Goal: Task Accomplishment & Management: Manage account settings

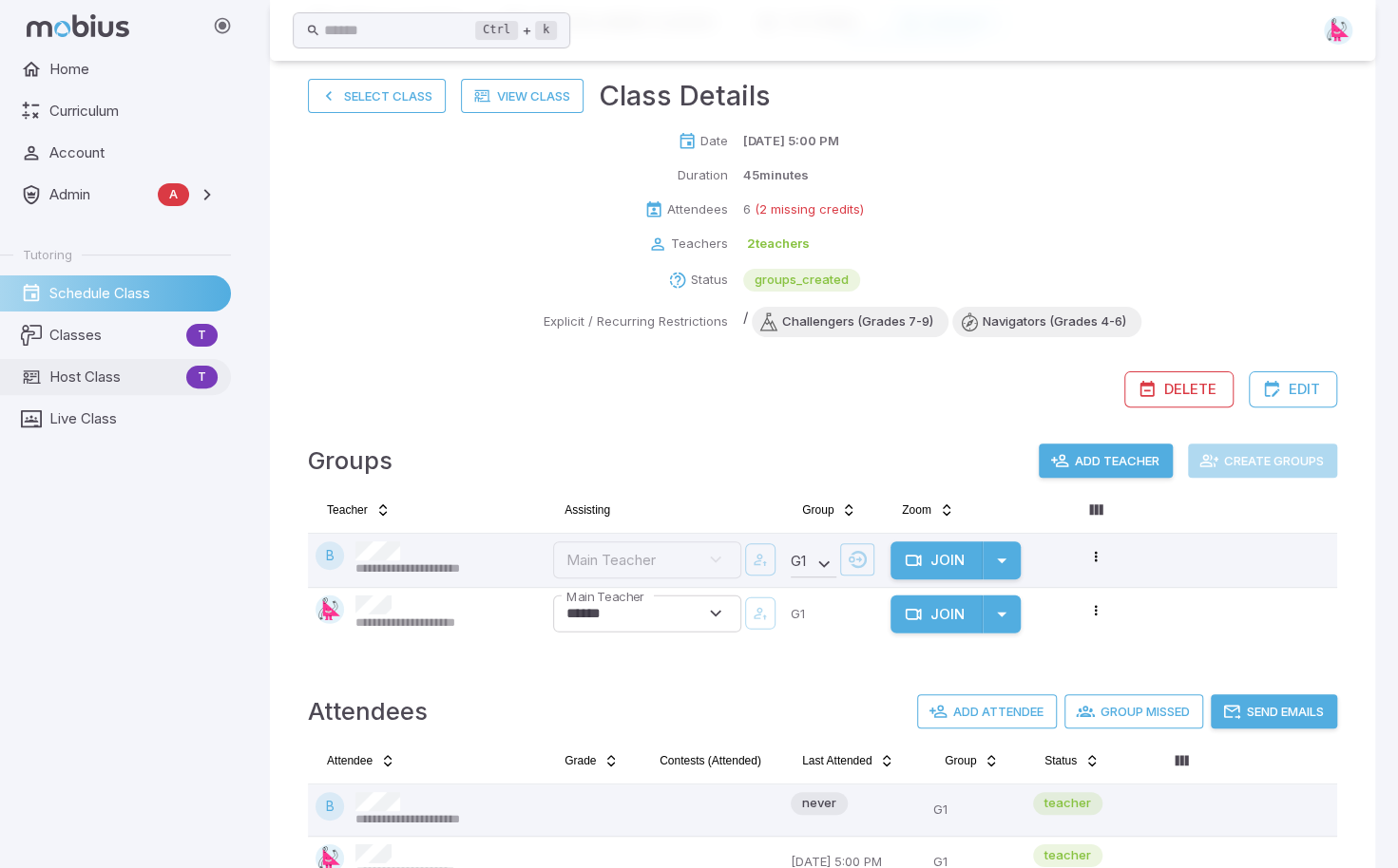
click at [80, 375] on span "Host Class" at bounding box center [114, 376] width 129 height 21
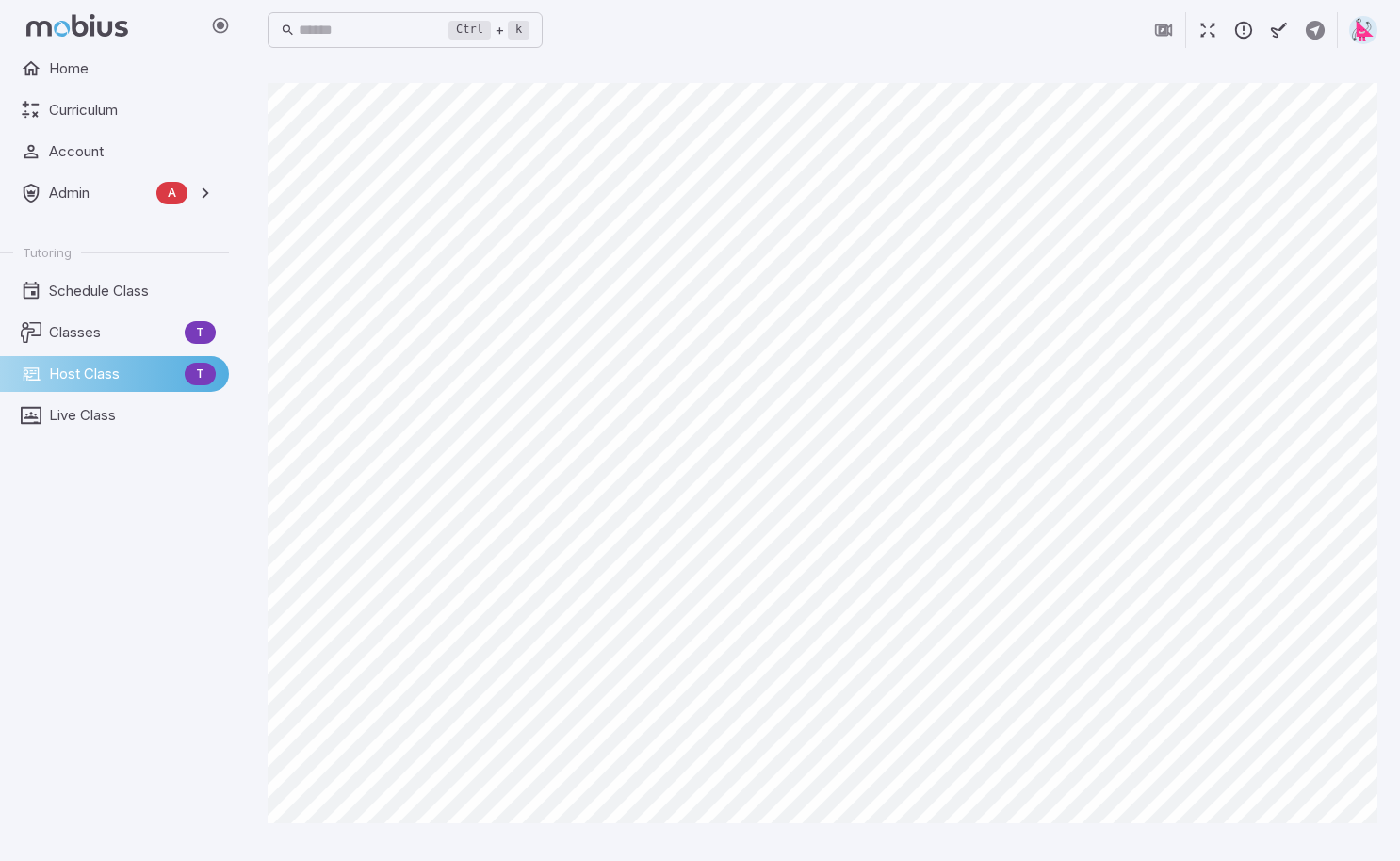
click at [1246, 31] on icon "button" at bounding box center [1243, 29] width 21 height 21
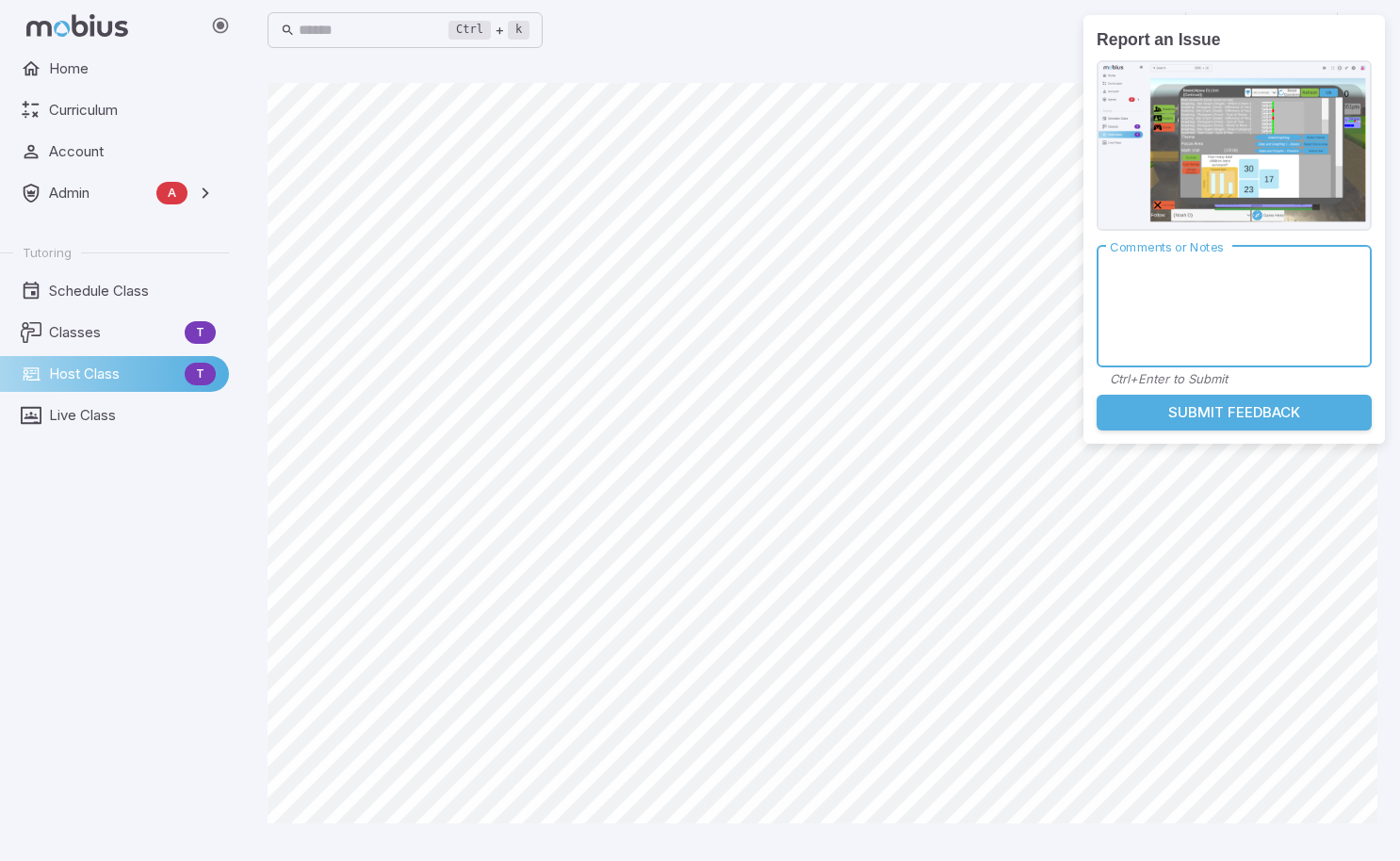
click at [1280, 297] on textarea "Comments or Notes" at bounding box center [1234, 306] width 249 height 90
click at [1167, 295] on textarea "Comments or Notes" at bounding box center [1234, 306] width 249 height 90
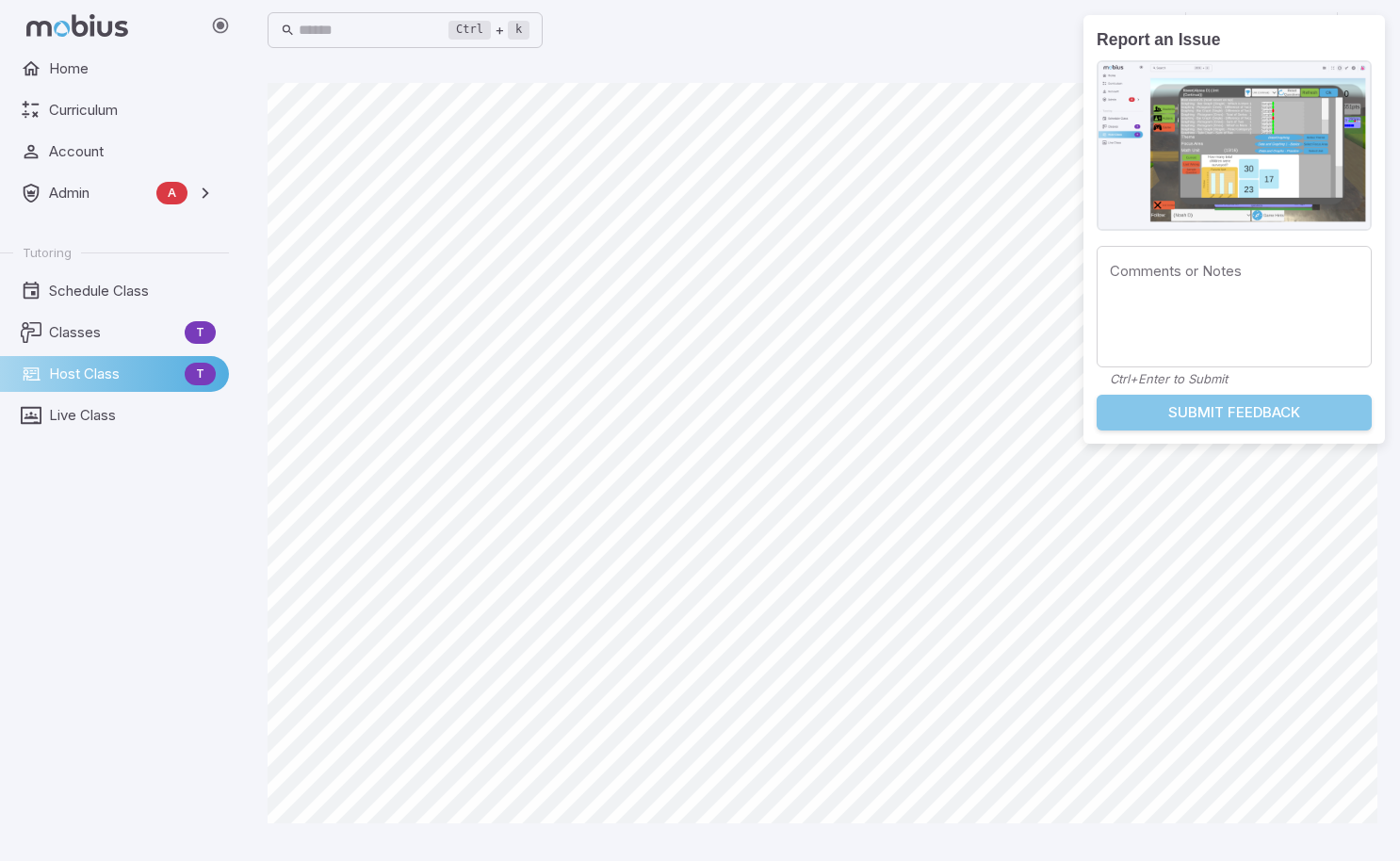
click at [1177, 415] on button "Submit Feedback" at bounding box center [1234, 412] width 275 height 36
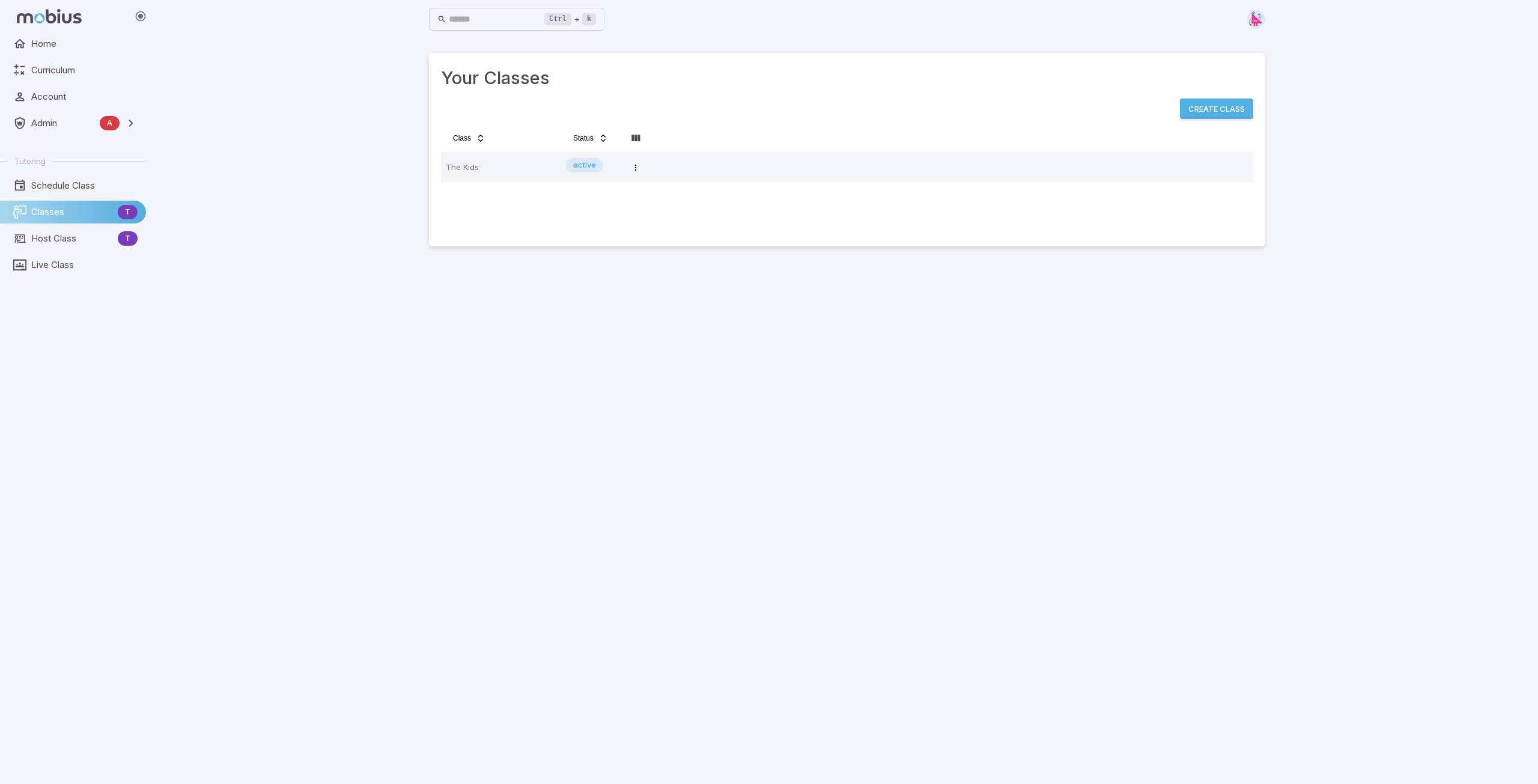
drag, startPoint x: 606, startPoint y: 34, endPoint x: 569, endPoint y: 62, distance: 46.4
click at [569, 62] on div "Your Classes Create Class Class Status The Kids active Open menu" at bounding box center [847, 150] width 836 height 194
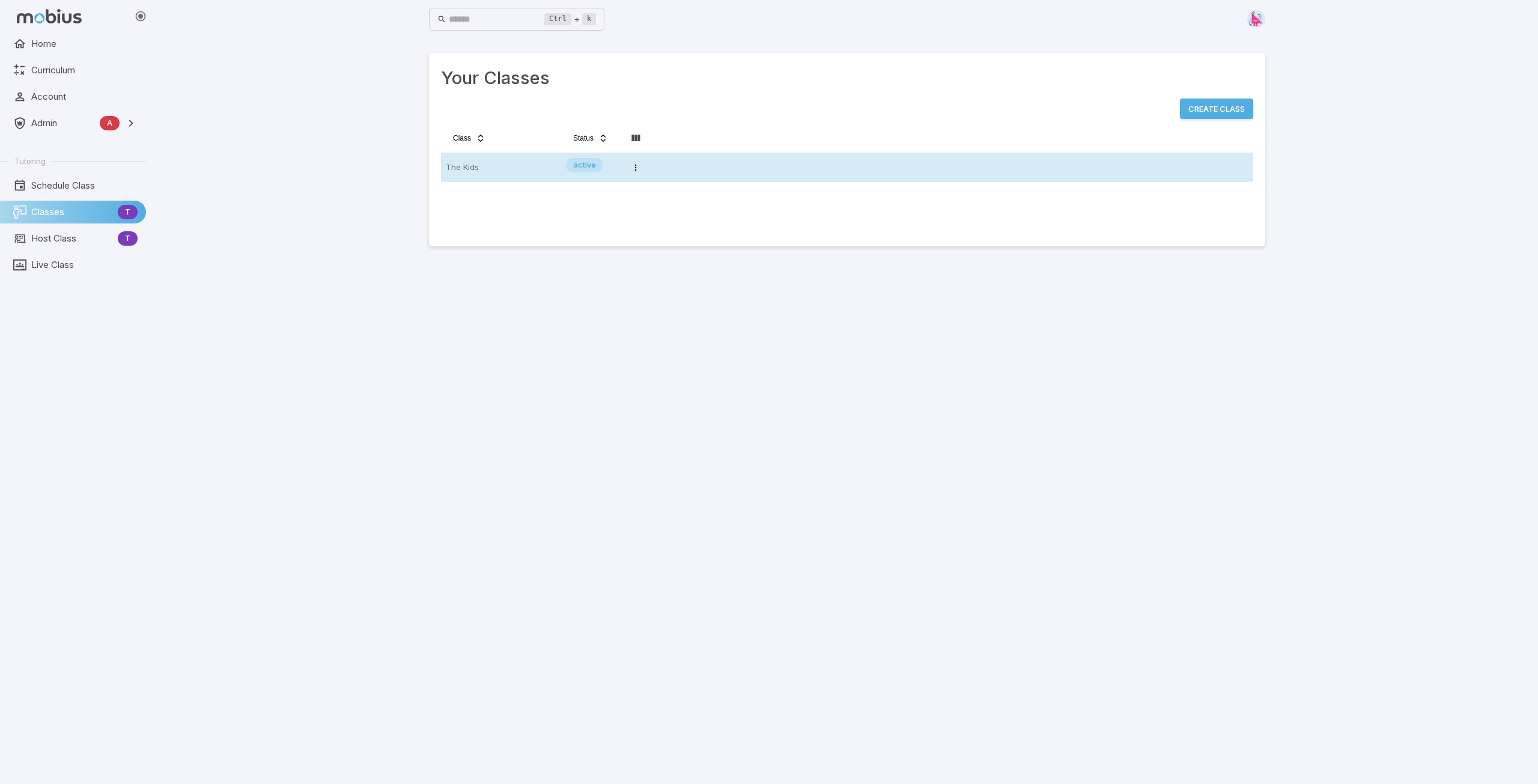
click at [469, 179] on td "The Kids" at bounding box center [501, 167] width 120 height 29
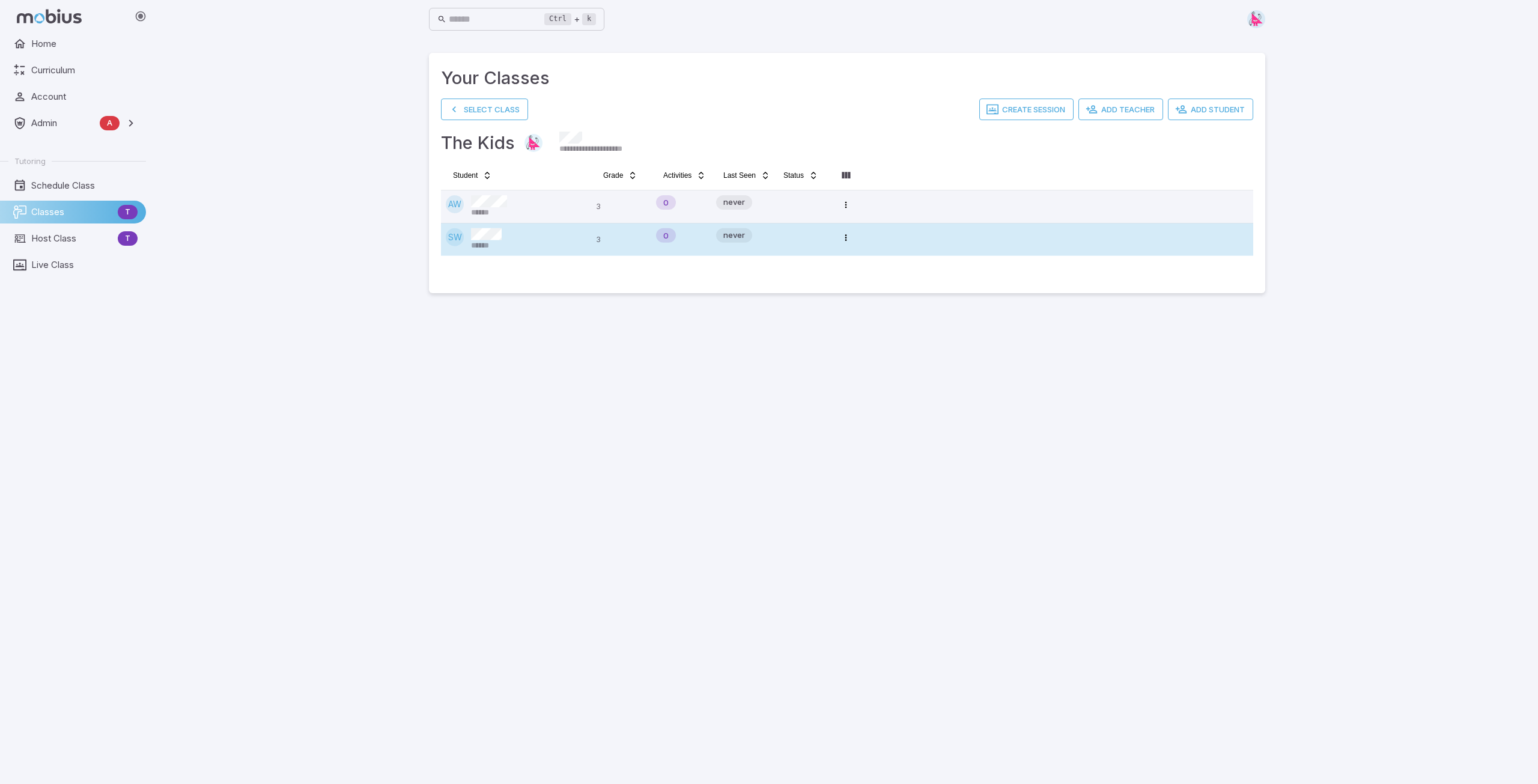
click at [503, 246] on div "SW ******" at bounding box center [516, 240] width 141 height 23
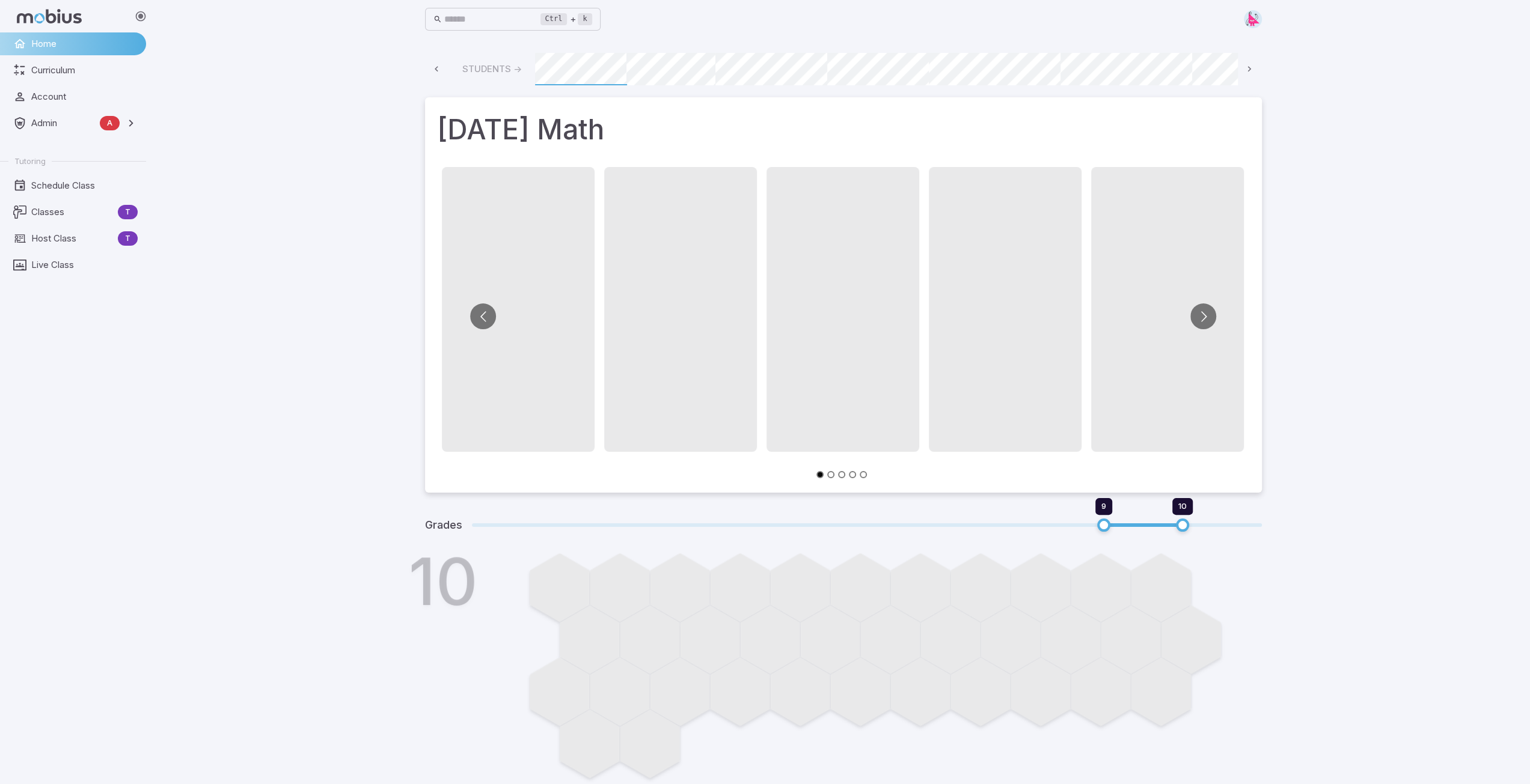
scroll to position [0, 531]
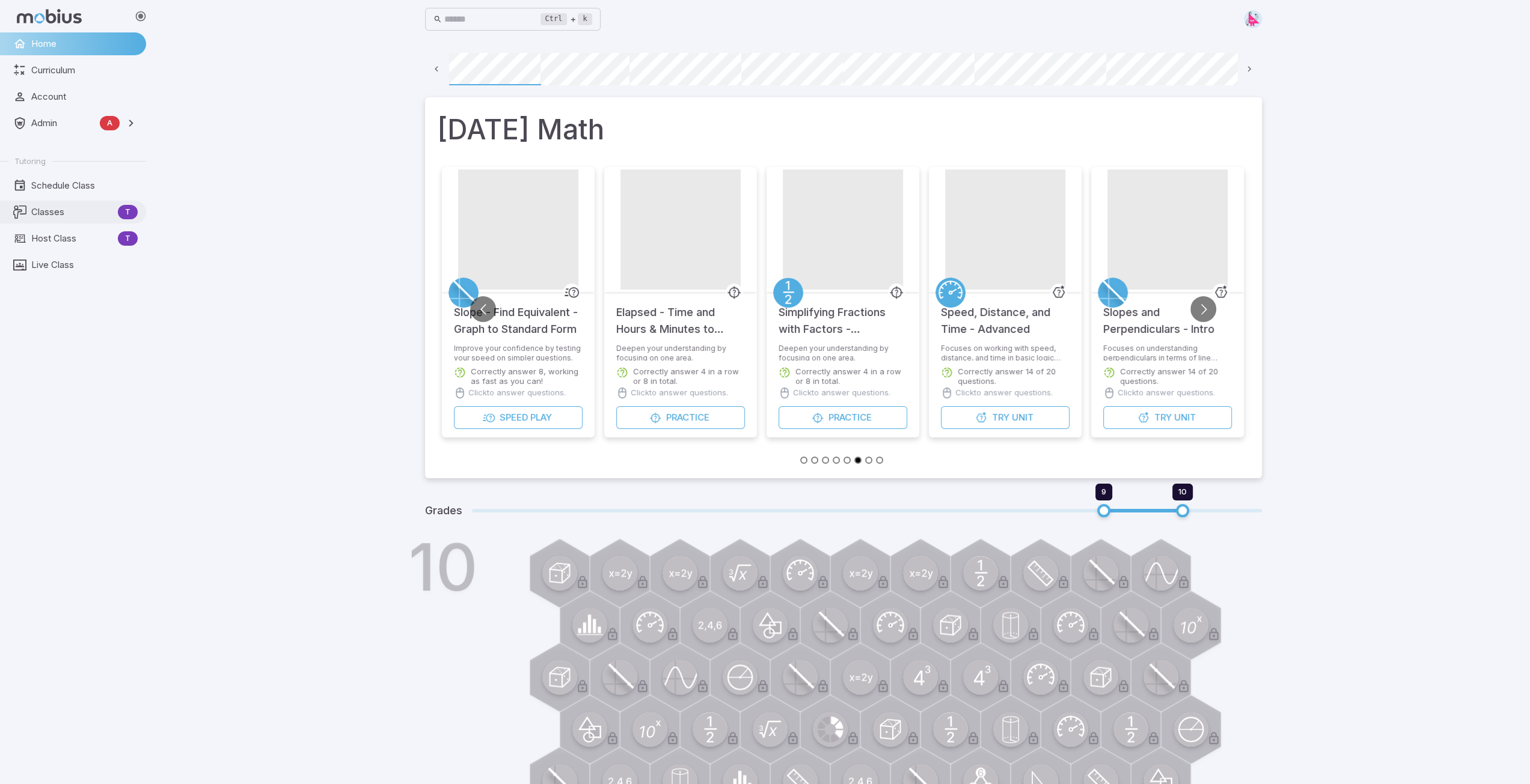
click at [50, 207] on span "Classes" at bounding box center [72, 212] width 82 height 13
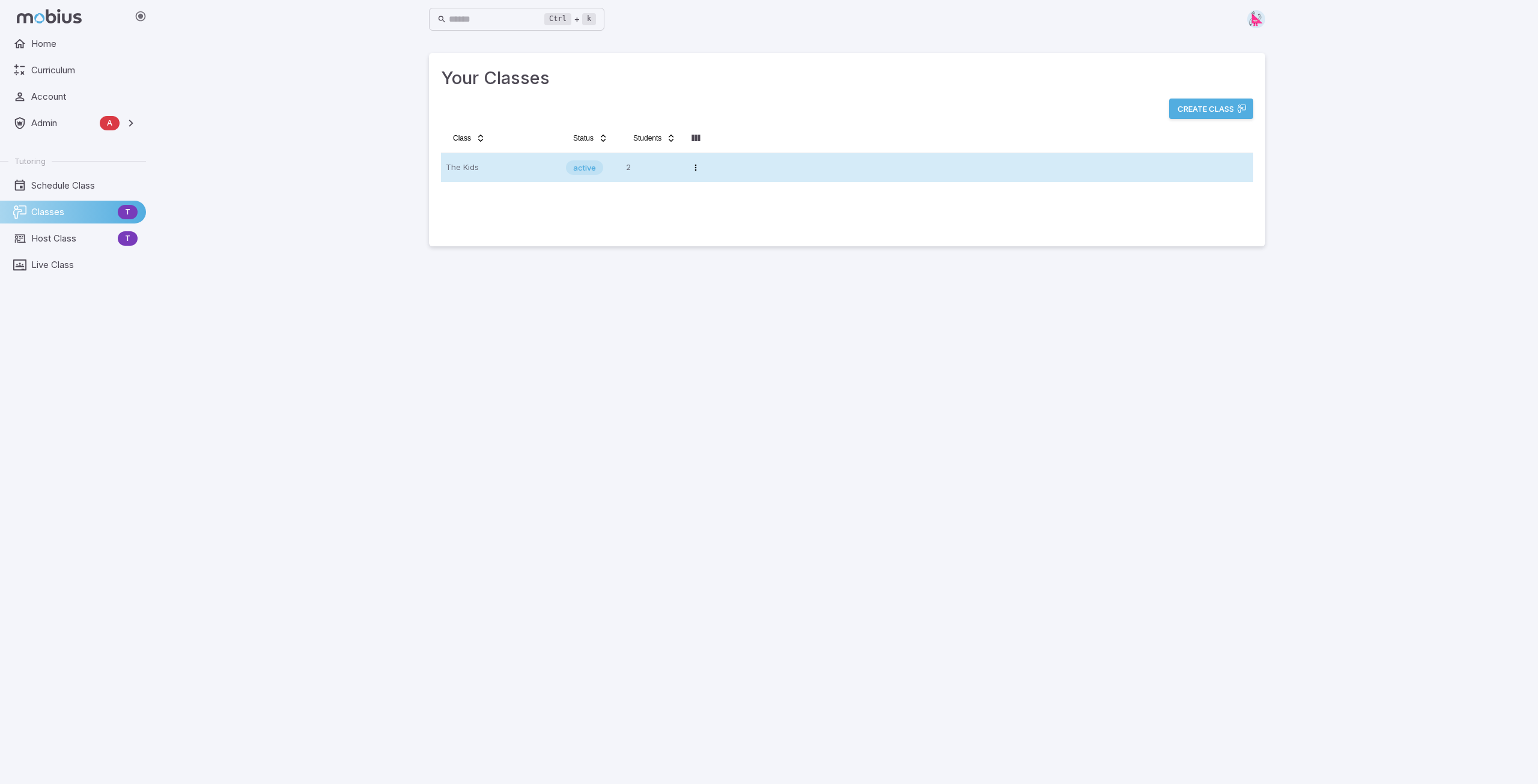
click at [501, 179] on td "The Kids" at bounding box center [501, 167] width 120 height 29
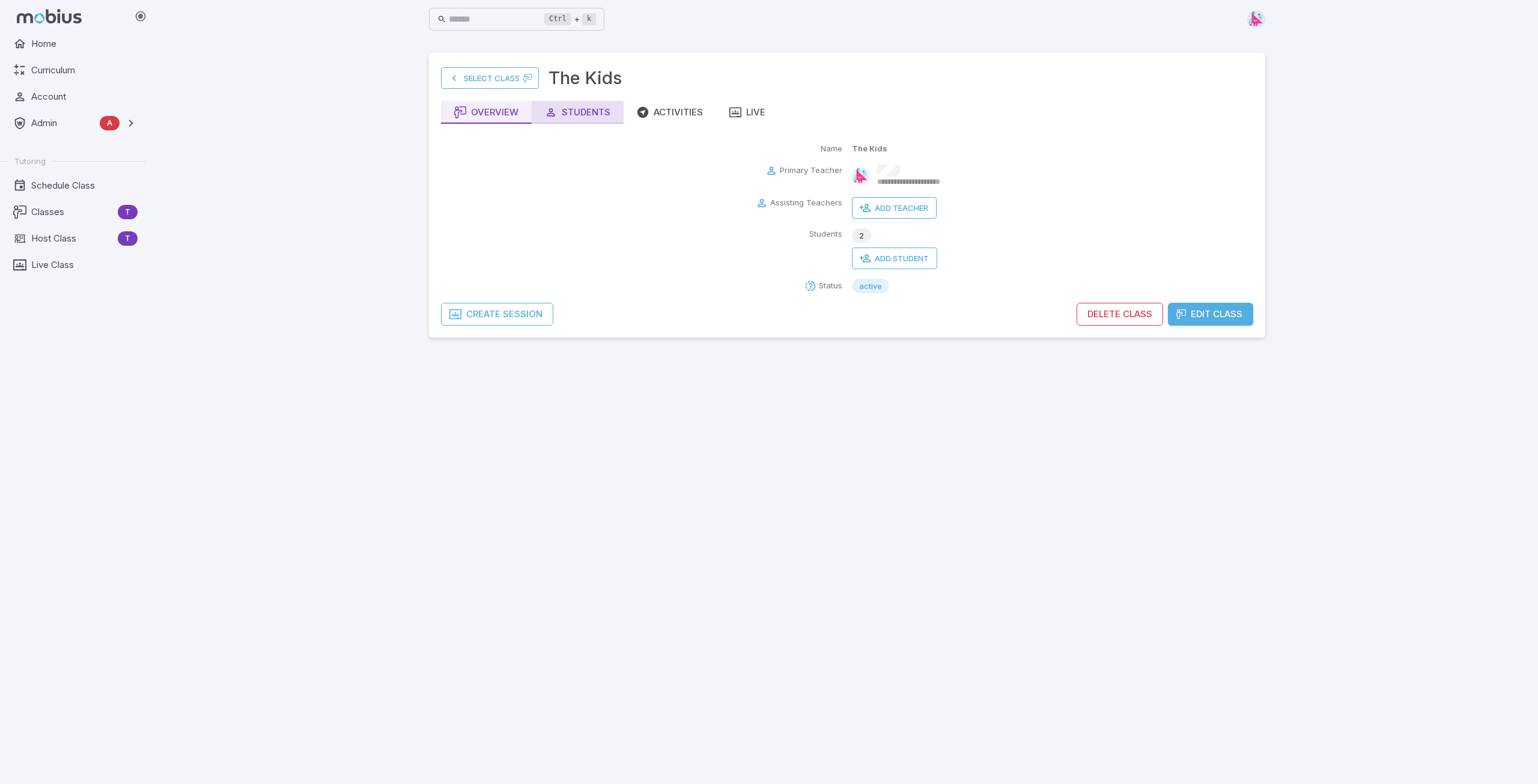
click at [585, 112] on div "Students" at bounding box center [577, 112] width 66 height 13
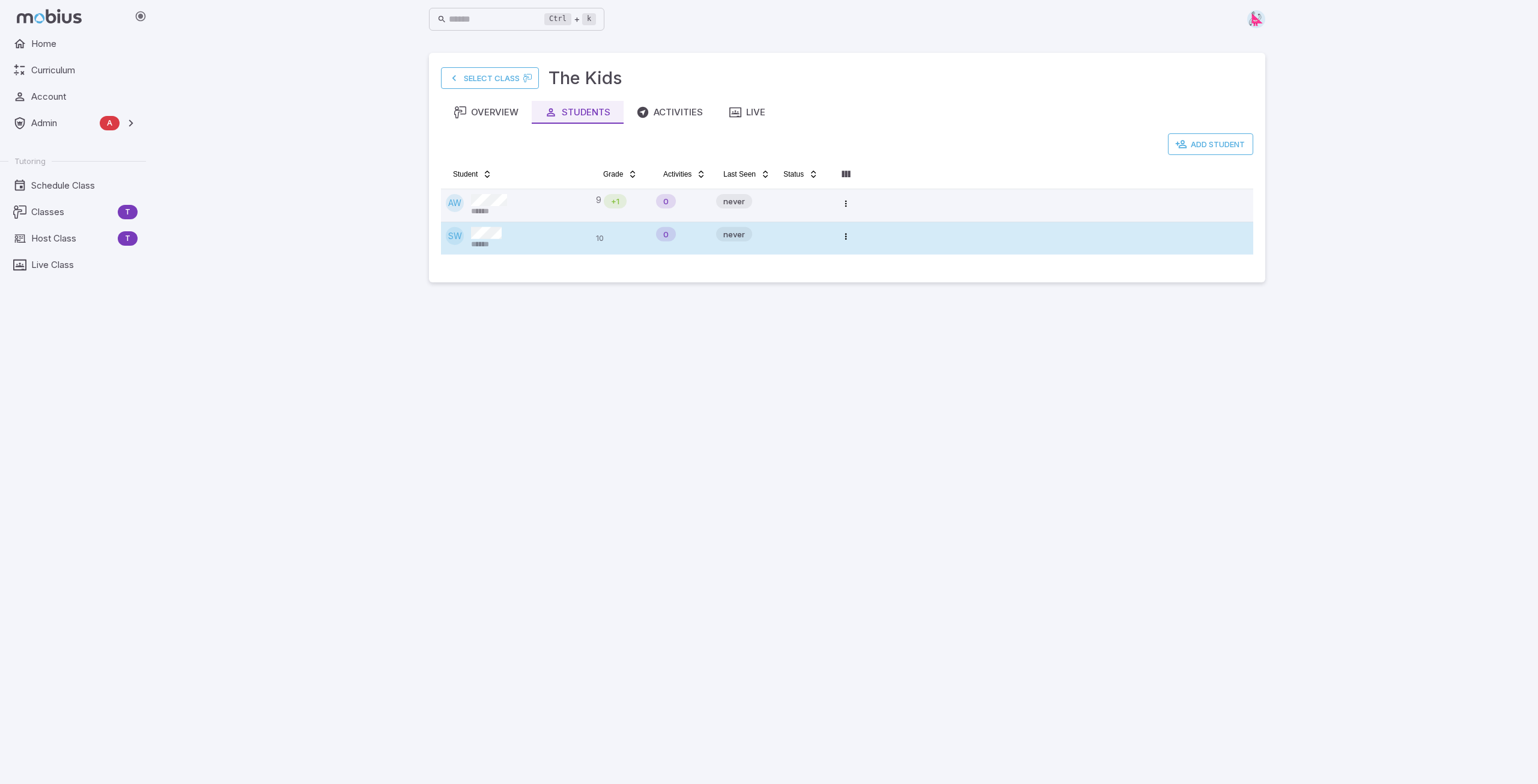
click at [484, 240] on span "******" at bounding box center [484, 244] width 26 height 11
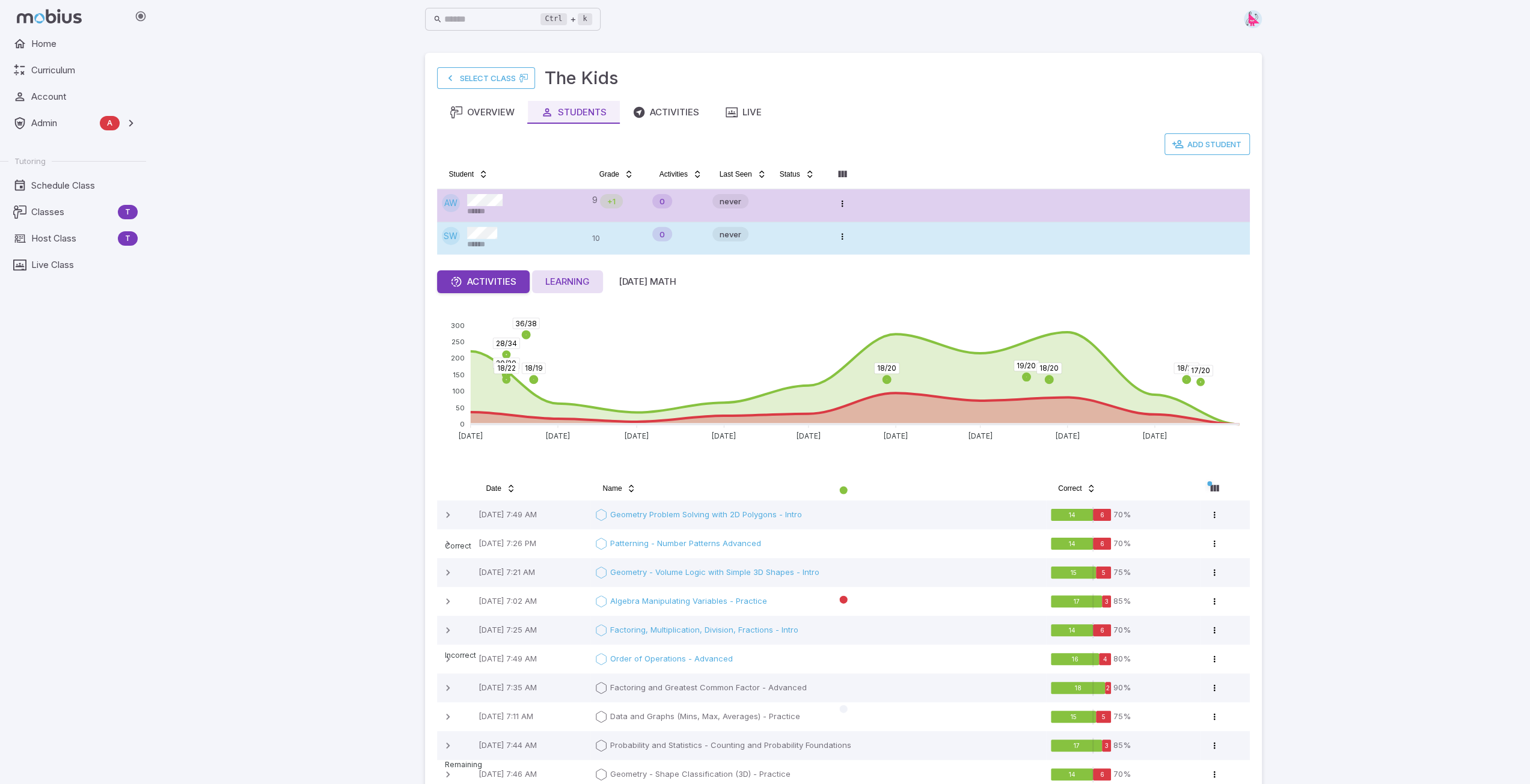
click at [581, 283] on div "Learning" at bounding box center [567, 282] width 44 height 13
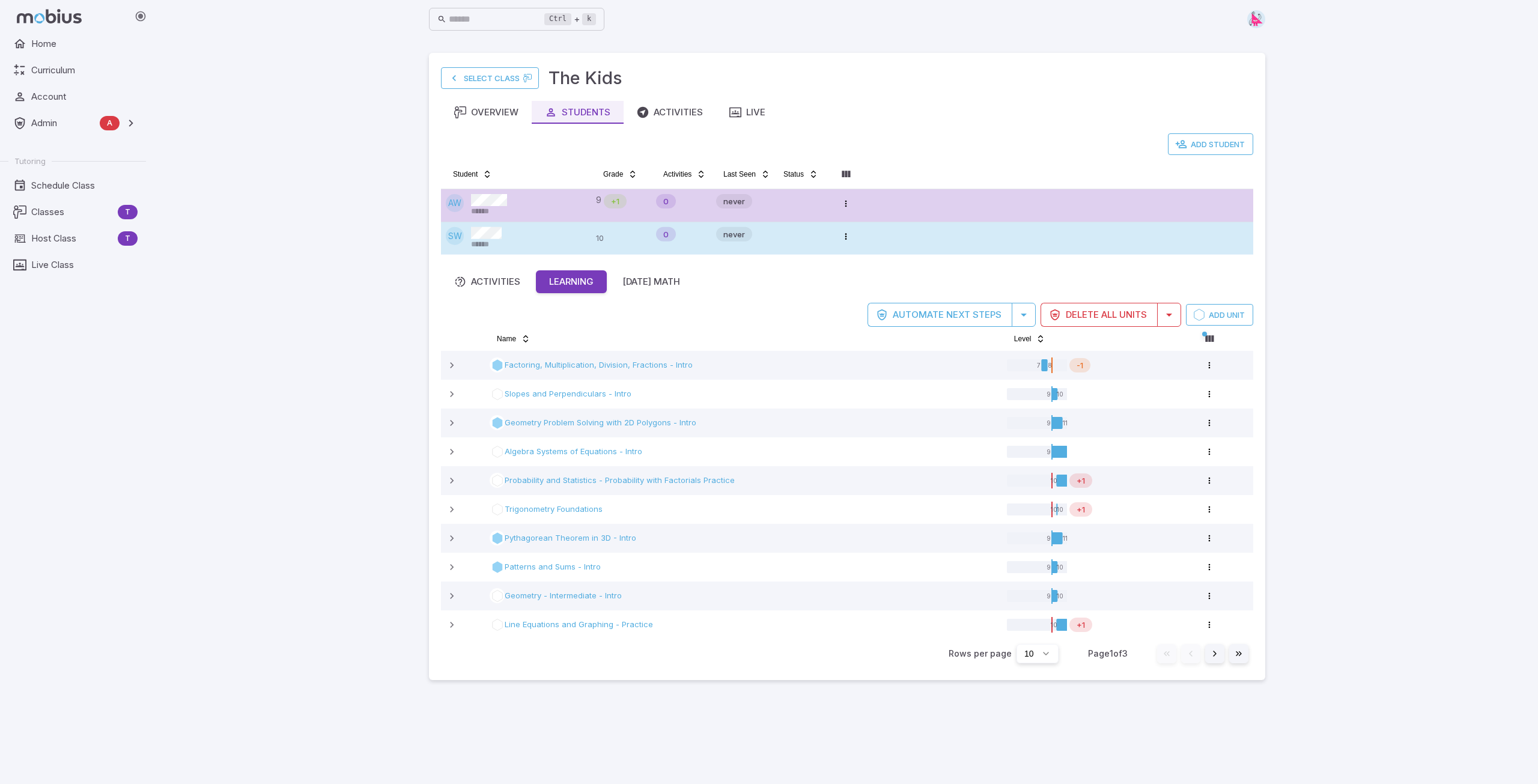
click at [890, 234] on tr "SW ****** 10 0 never Open menu" at bounding box center [847, 239] width 812 height 32
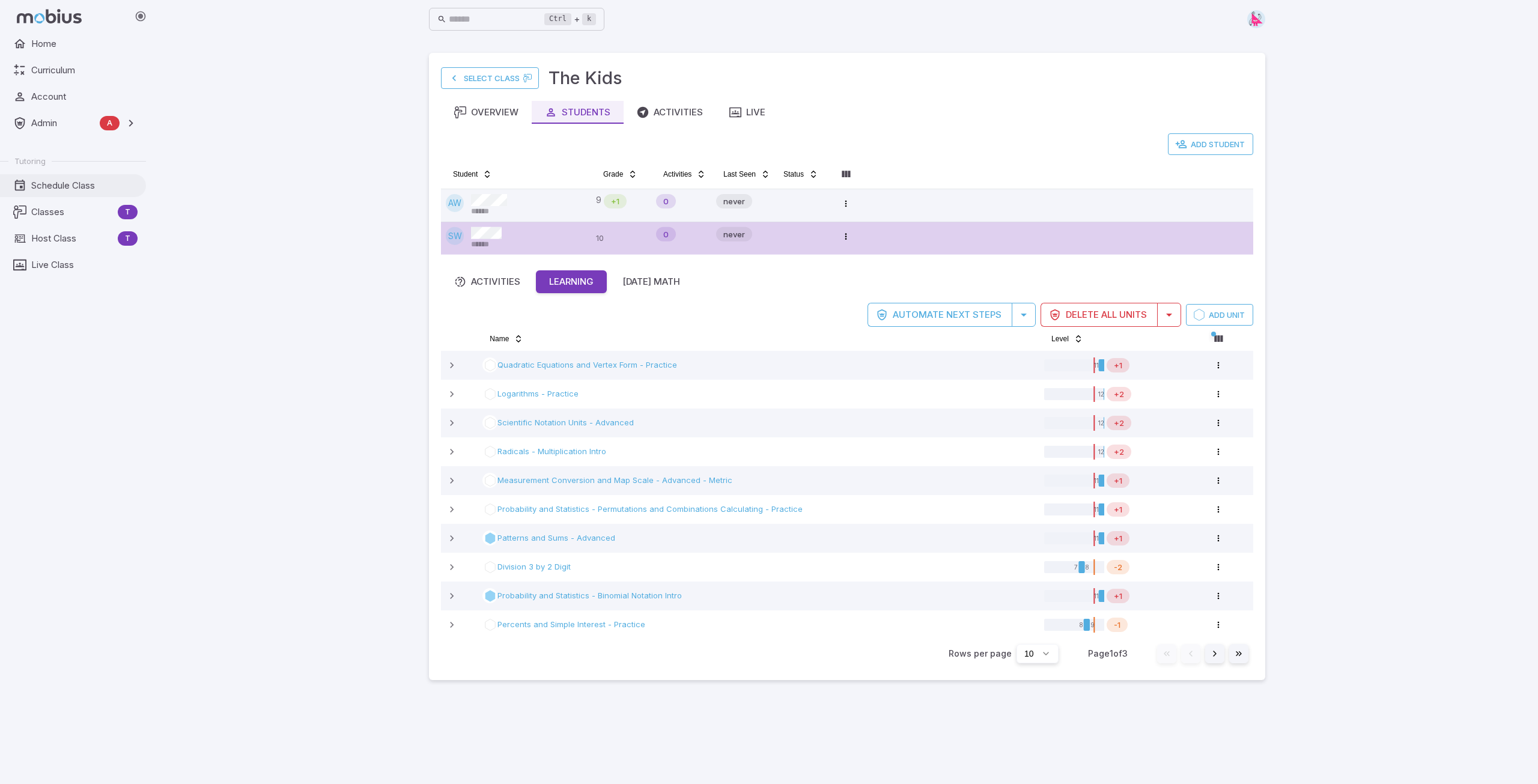
click at [51, 181] on span "Schedule Class" at bounding box center [84, 186] width 106 height 13
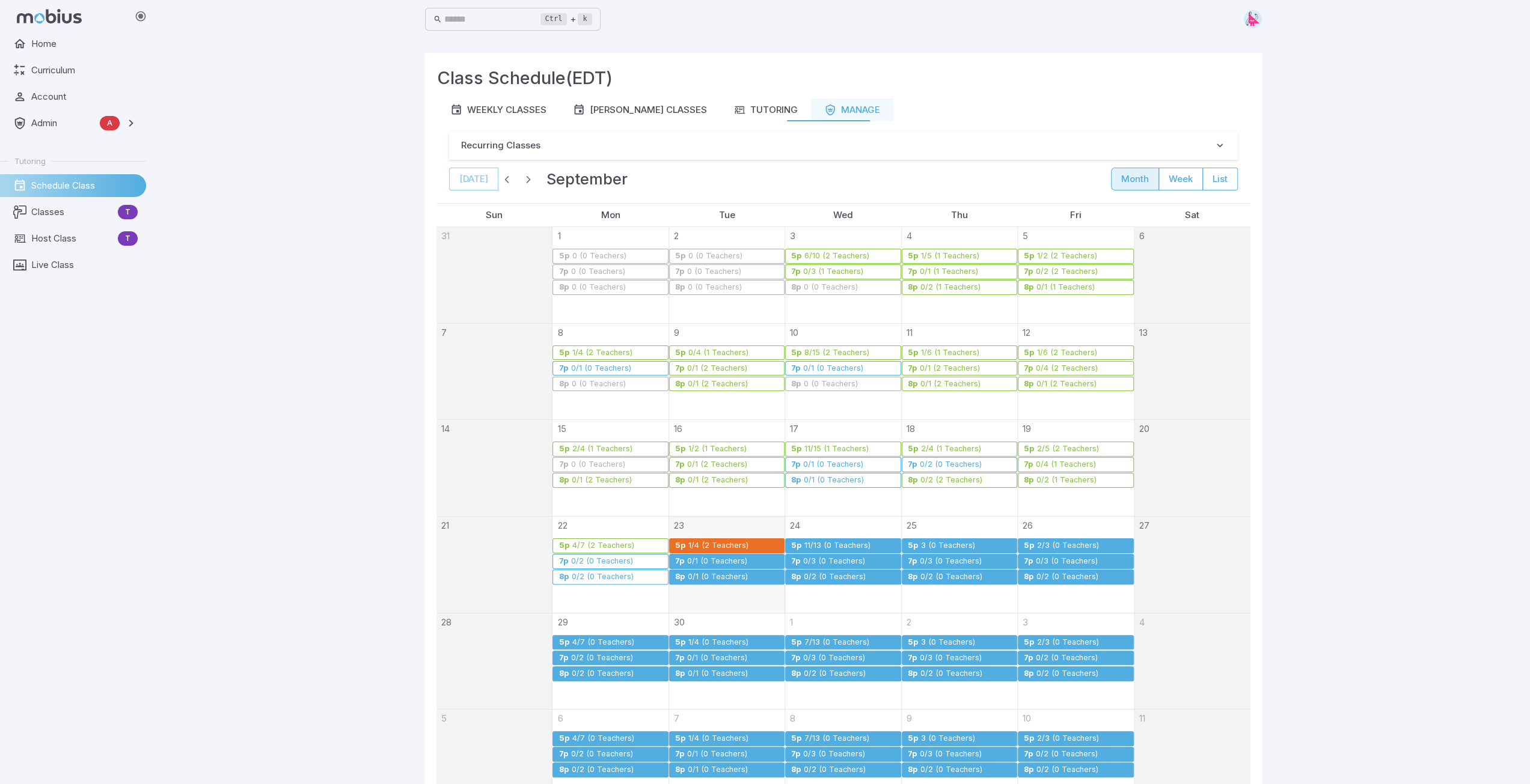
click at [1082, 545] on div "2/3 (0 Teachers)" at bounding box center [1068, 546] width 63 height 9
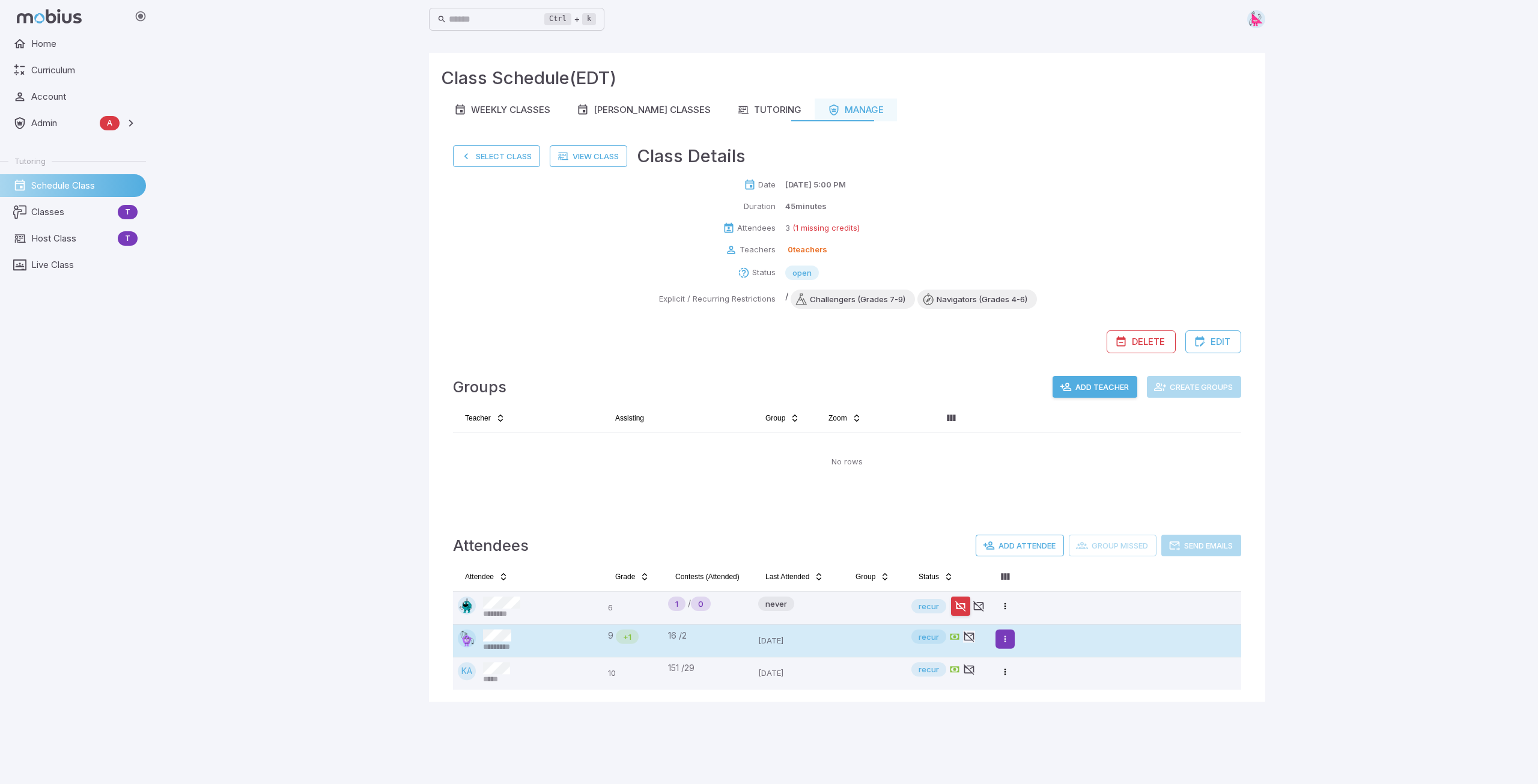
click at [1011, 641] on html "Home Curriculum Account Admin A Accounts Finance Testing Tutoring Schedule Clas…" at bounding box center [769, 392] width 1538 height 784
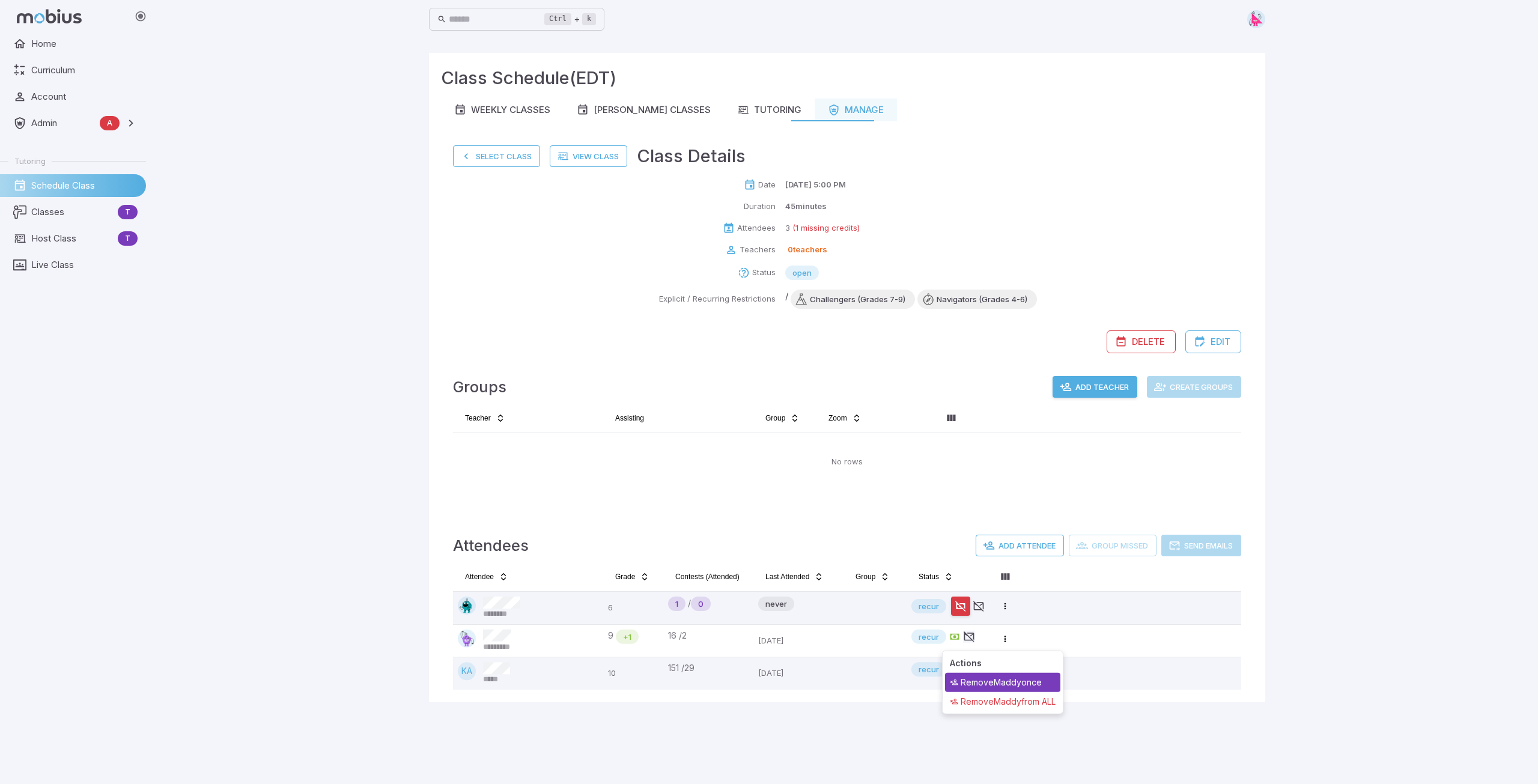
click at [1016, 685] on div "Remove Maddy once" at bounding box center [1003, 682] width 116 height 19
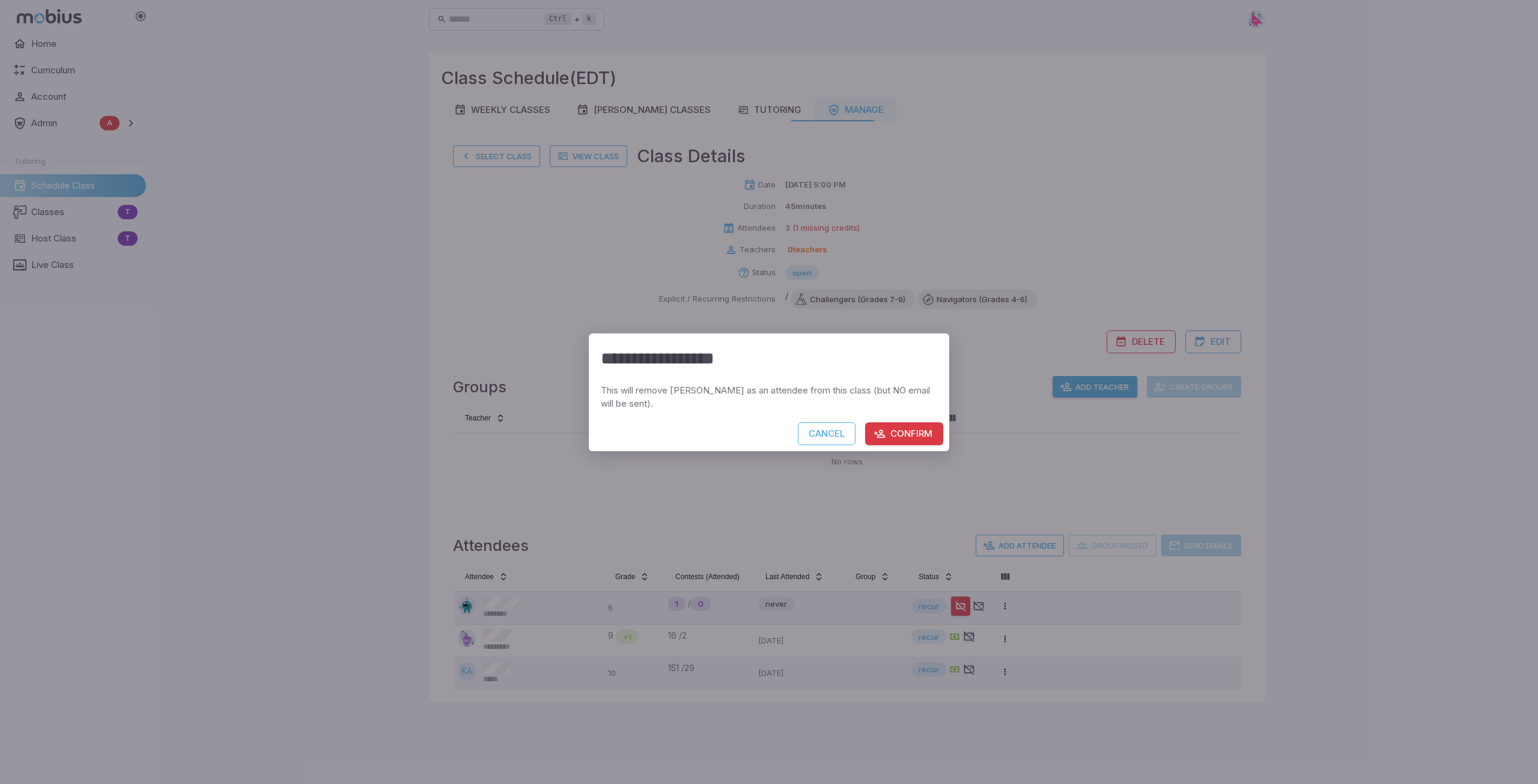
click at [899, 433] on button "Confirm" at bounding box center [904, 434] width 78 height 23
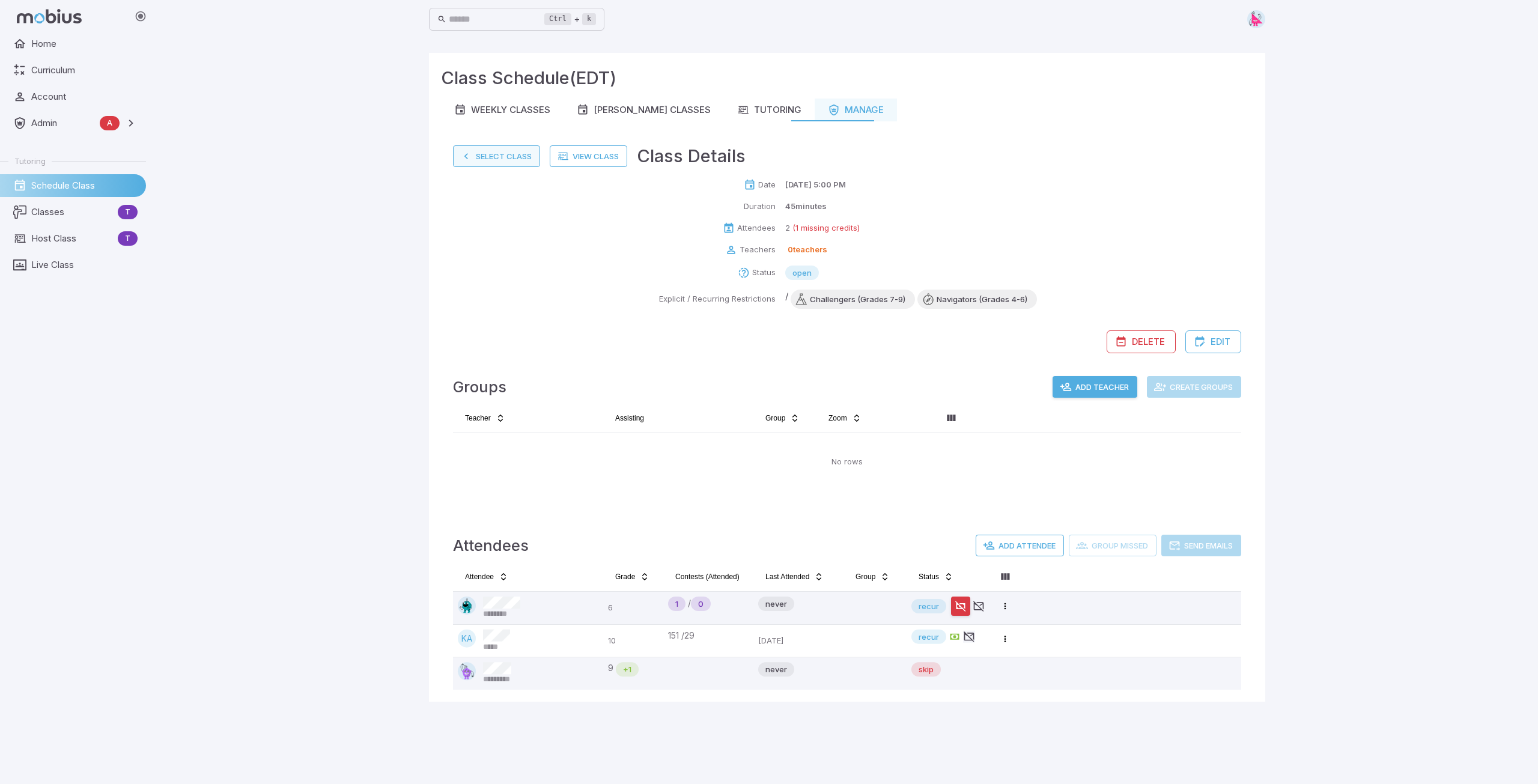
click at [490, 157] on button "Select Class" at bounding box center [496, 156] width 87 height 22
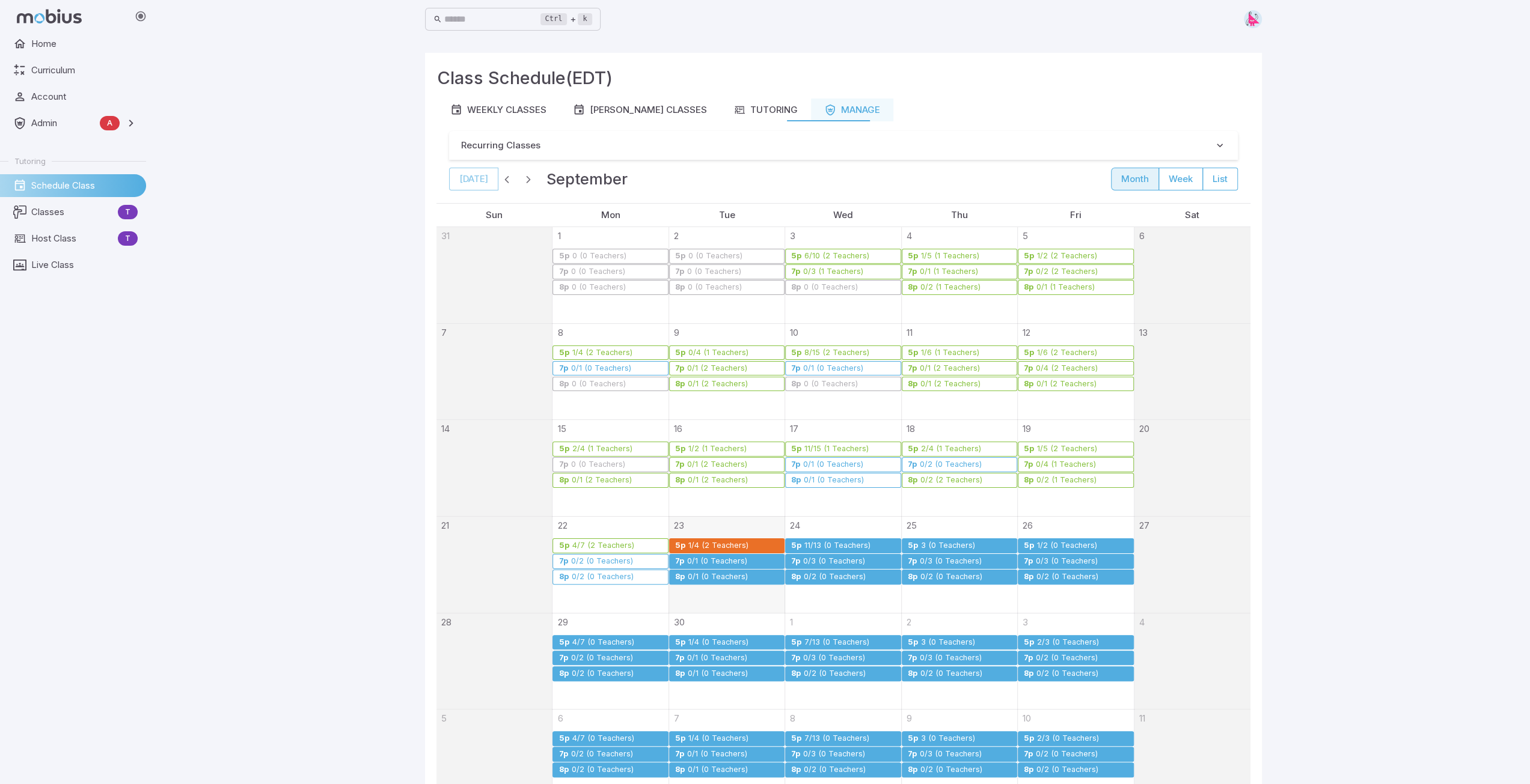
click at [950, 546] on div "3 (0 Teachers)" at bounding box center [948, 546] width 55 height 9
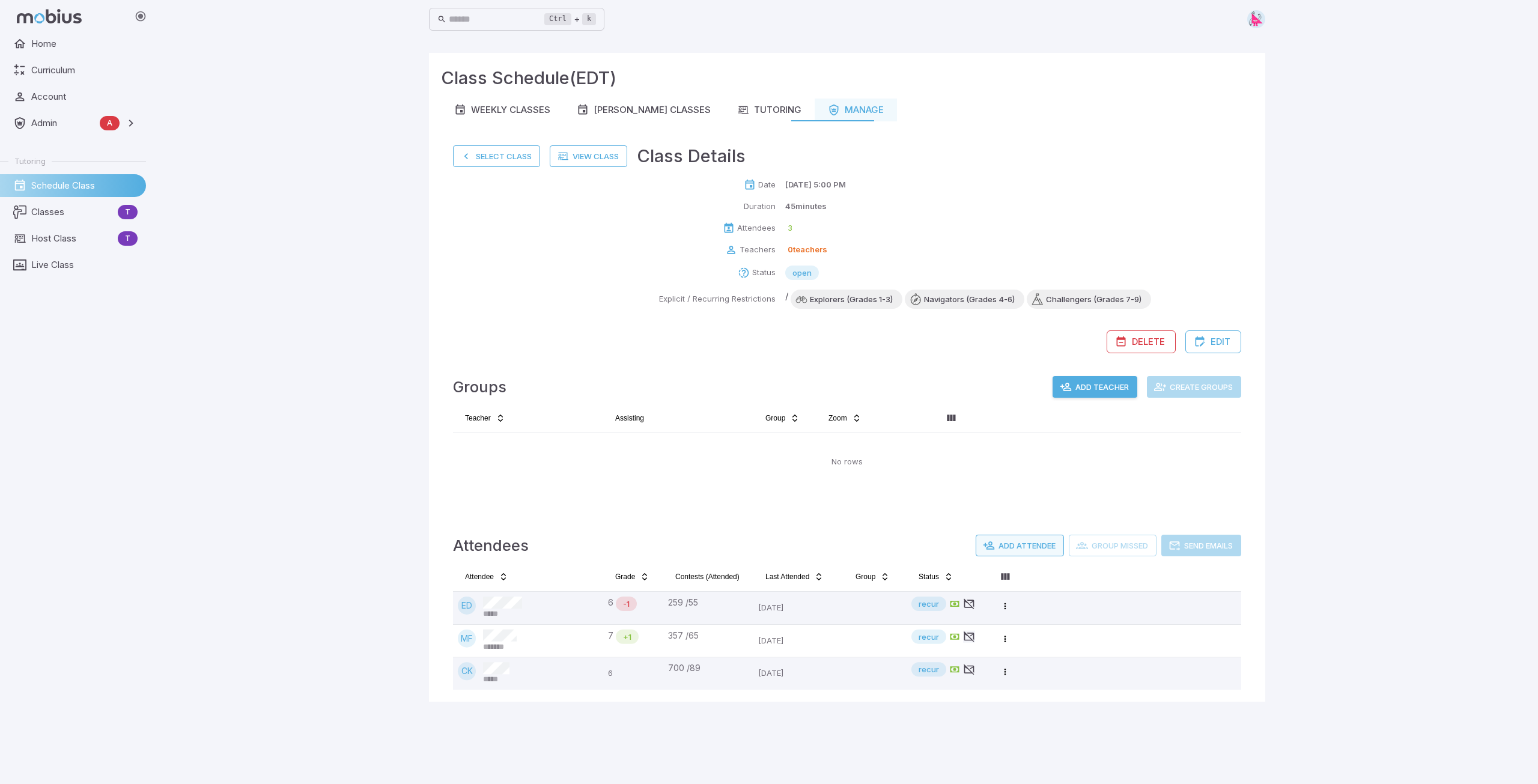
click at [1011, 546] on button "Add Attendee" at bounding box center [1020, 545] width 88 height 22
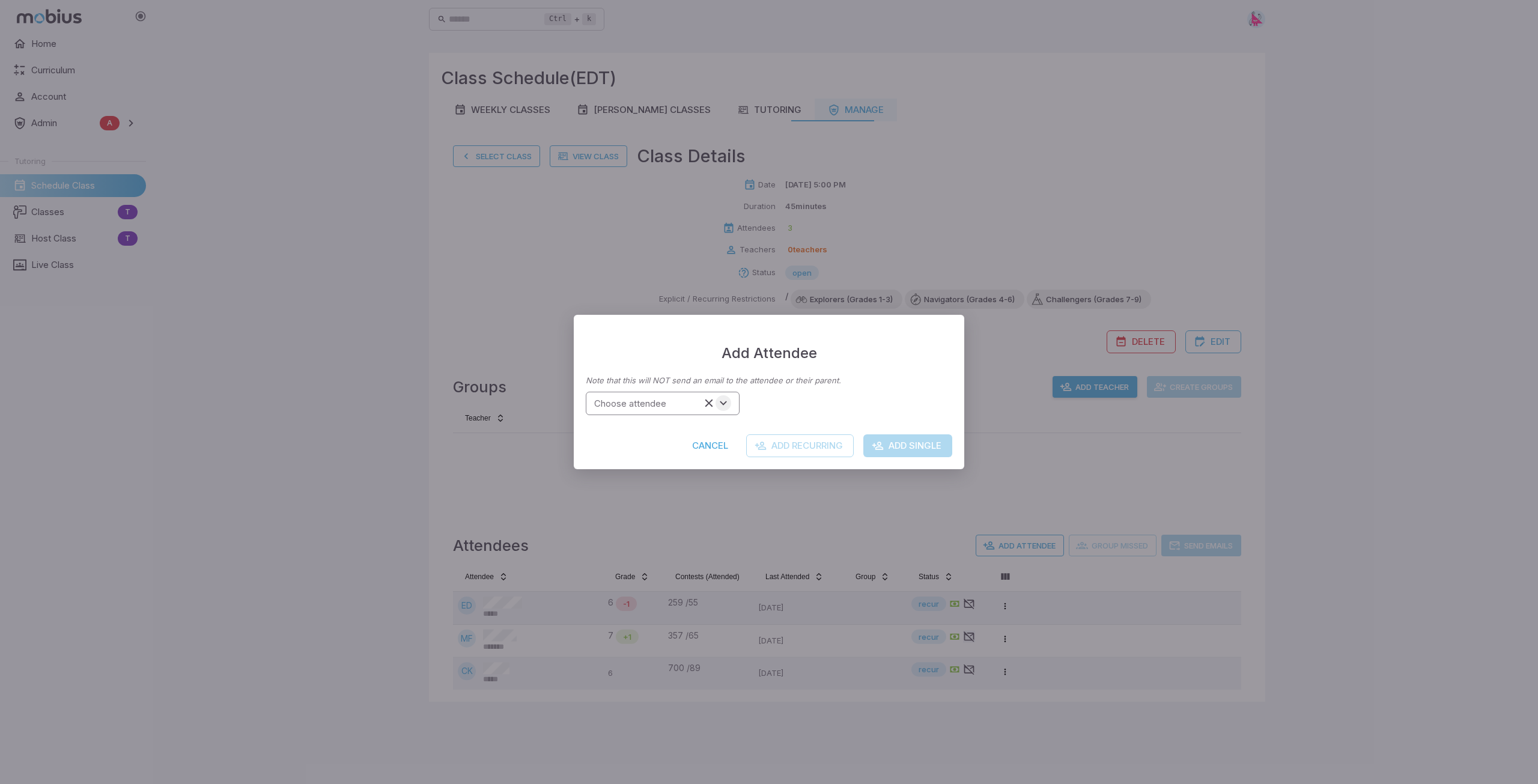
click at [725, 401] on icon "Open" at bounding box center [723, 403] width 13 height 13
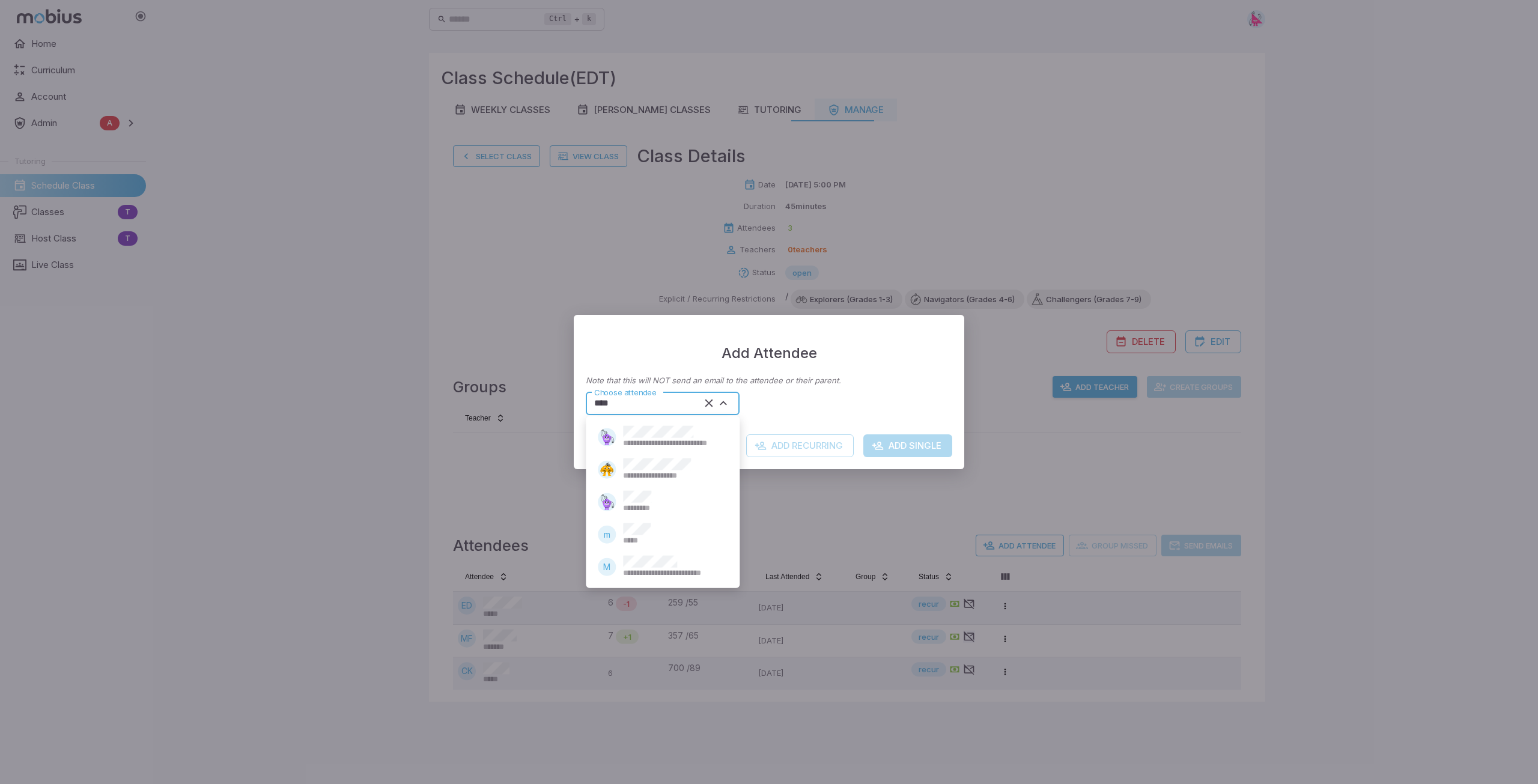
click at [640, 504] on span "*********" at bounding box center [644, 508] width 42 height 11
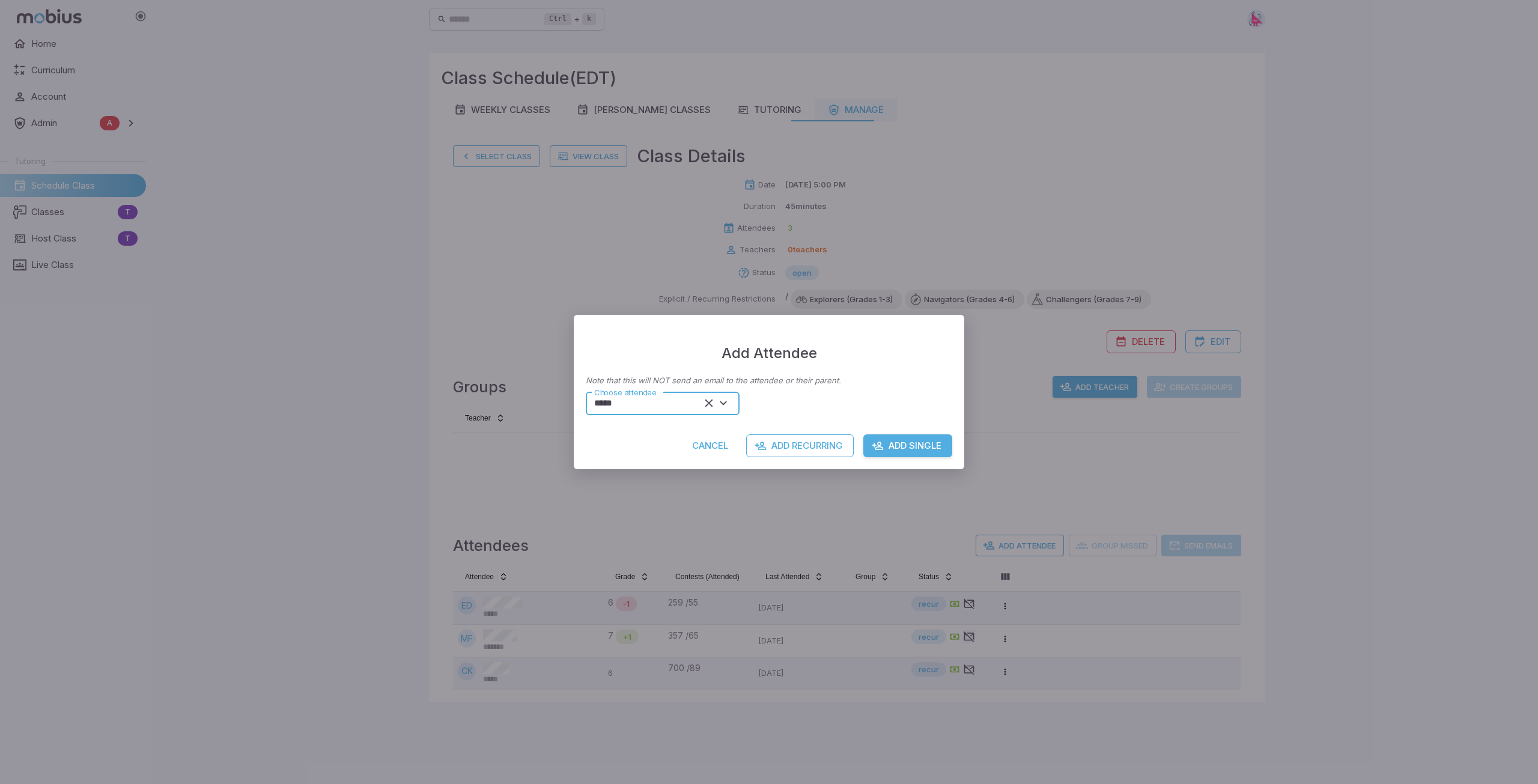
type input "*****"
click at [906, 449] on button "Add Single" at bounding box center [908, 445] width 89 height 23
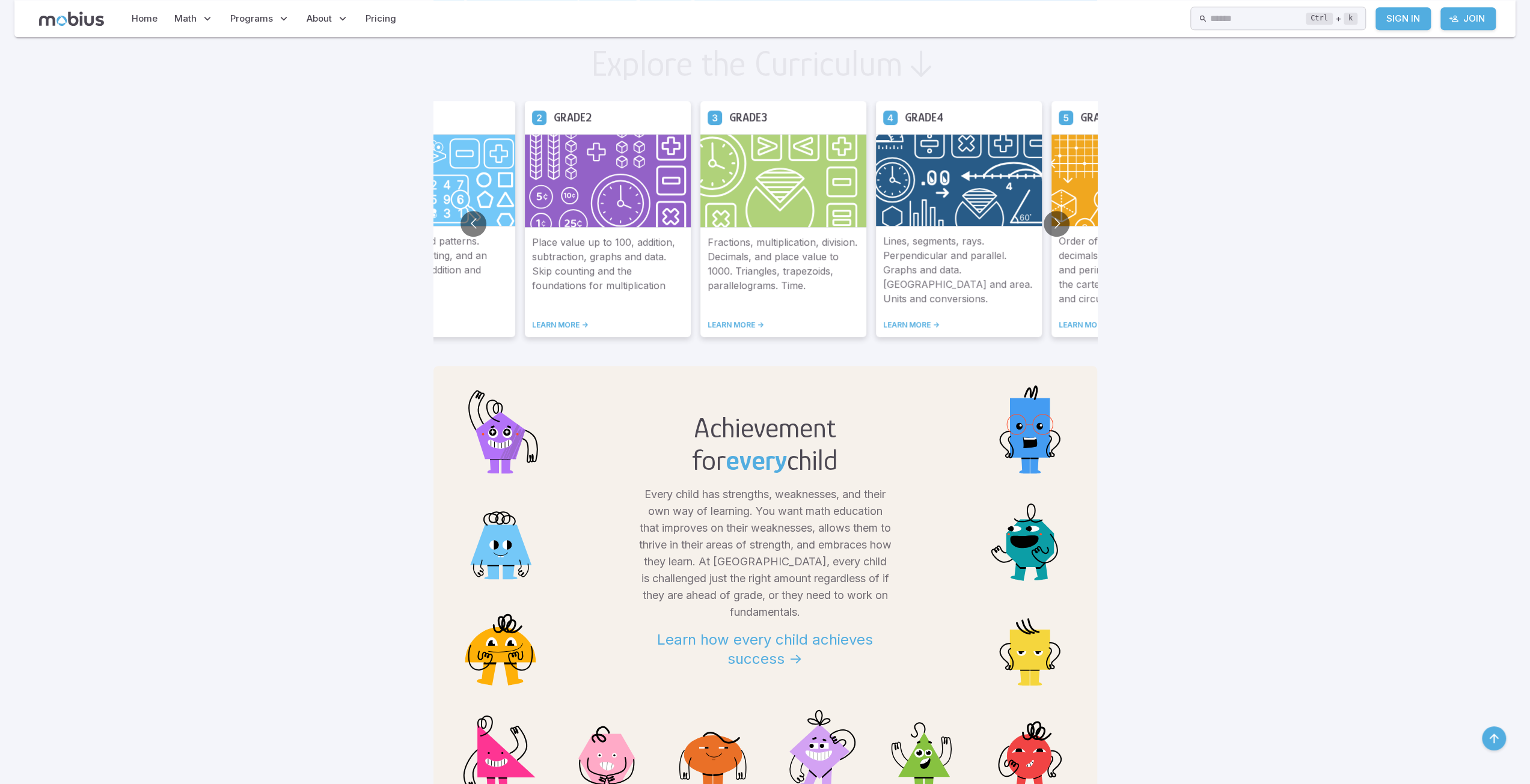
scroll to position [661, 0]
click at [1056, 224] on button "Go to next slide" at bounding box center [1056, 222] width 26 height 26
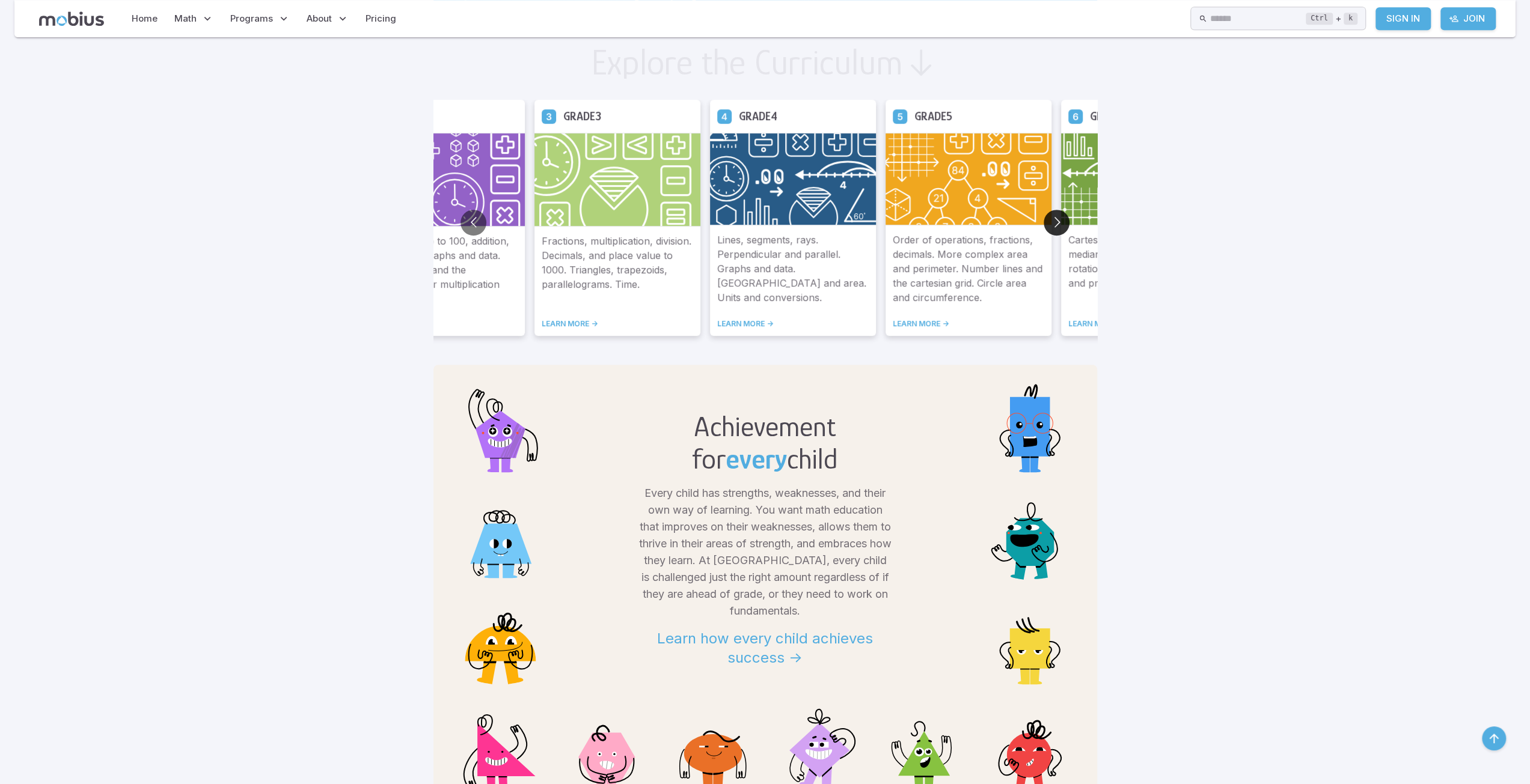
click at [1055, 224] on button "Go to next slide" at bounding box center [1056, 222] width 26 height 26
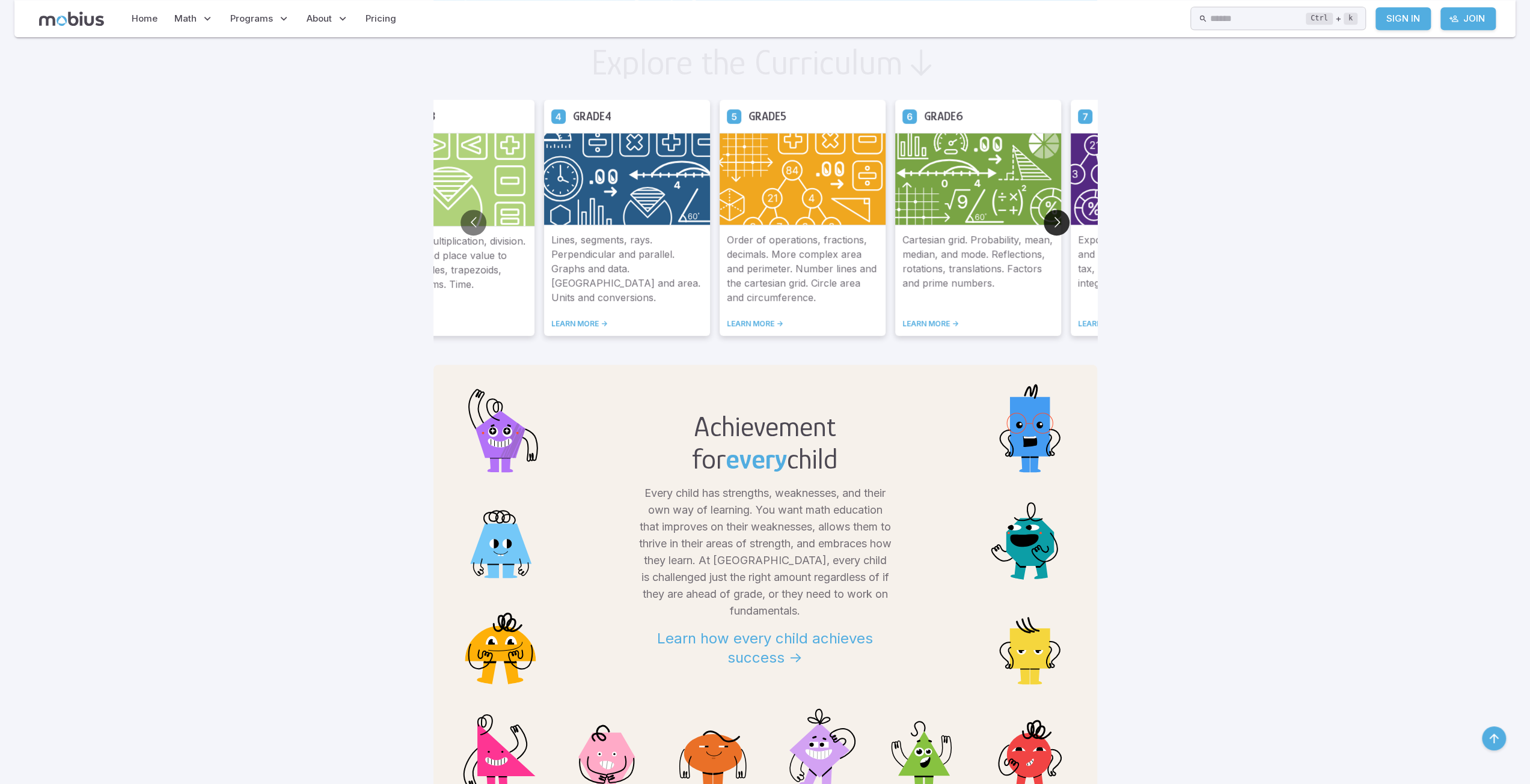
click at [1055, 224] on button "Go to next slide" at bounding box center [1056, 222] width 26 height 26
click at [1054, 224] on button "Go to next slide" at bounding box center [1056, 222] width 26 height 26
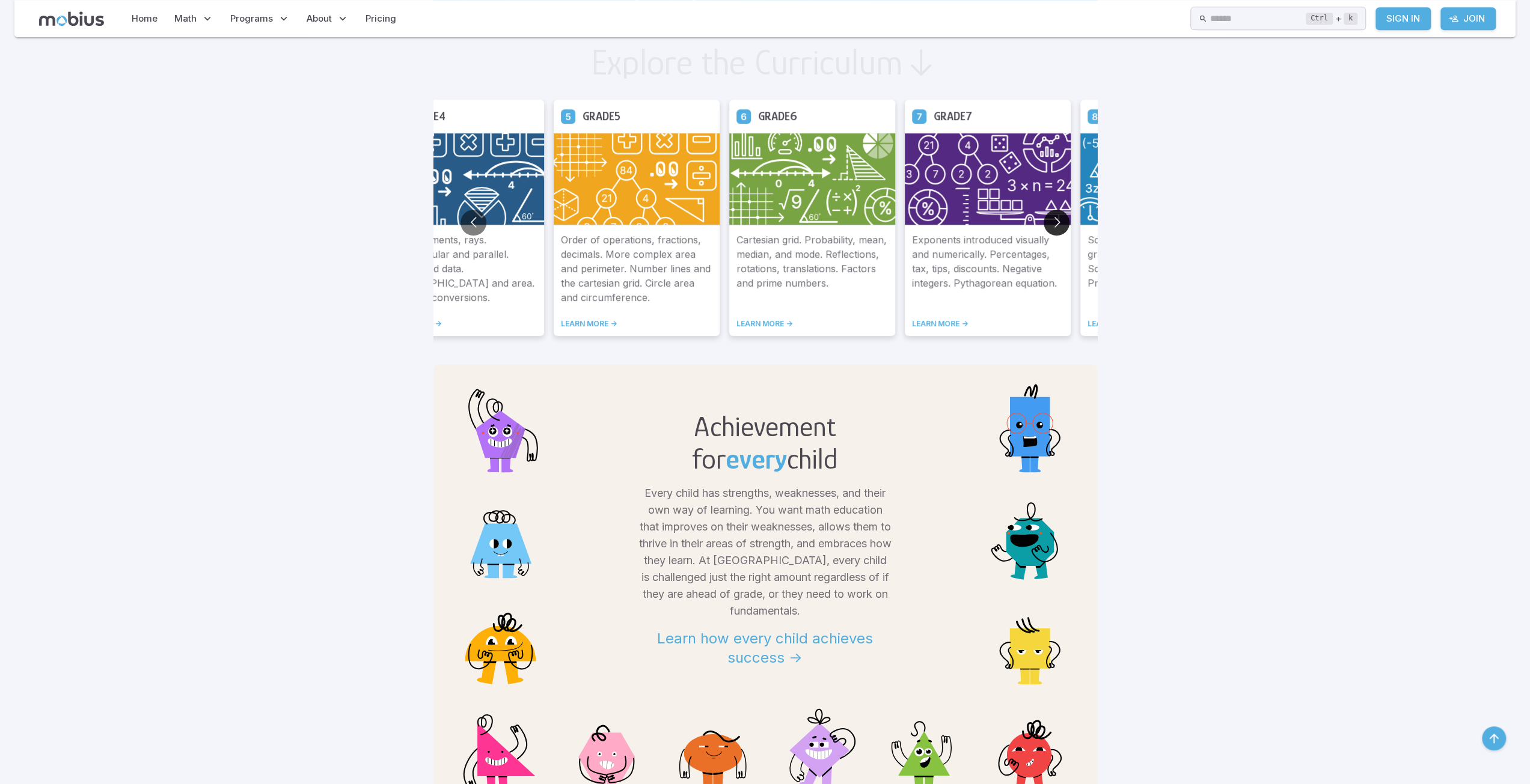
click at [1057, 219] on button "Go to next slide" at bounding box center [1056, 222] width 26 height 26
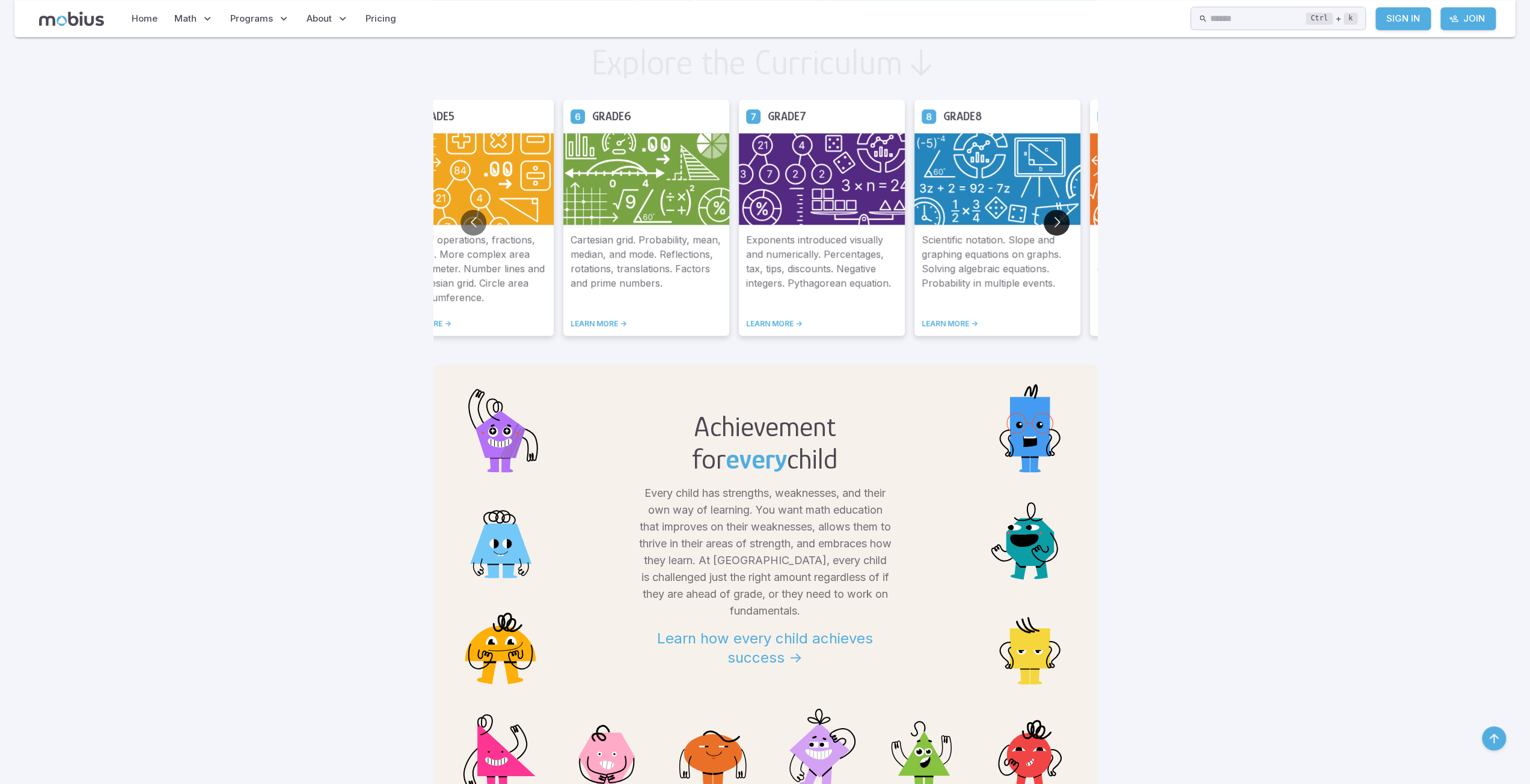
click at [1057, 219] on button "Go to next slide" at bounding box center [1056, 222] width 26 height 26
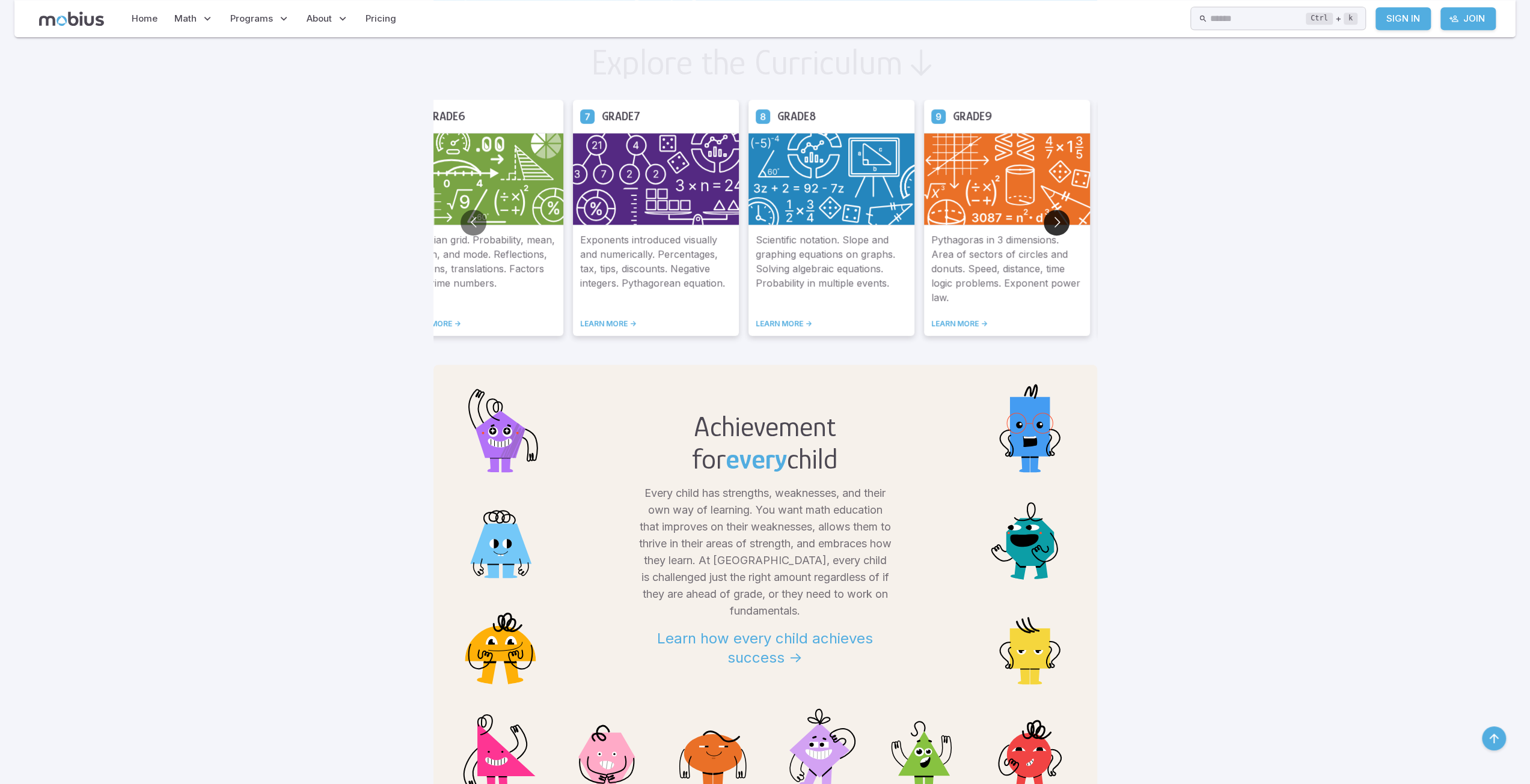
click at [1057, 219] on button "Go to next slide" at bounding box center [1056, 222] width 26 height 26
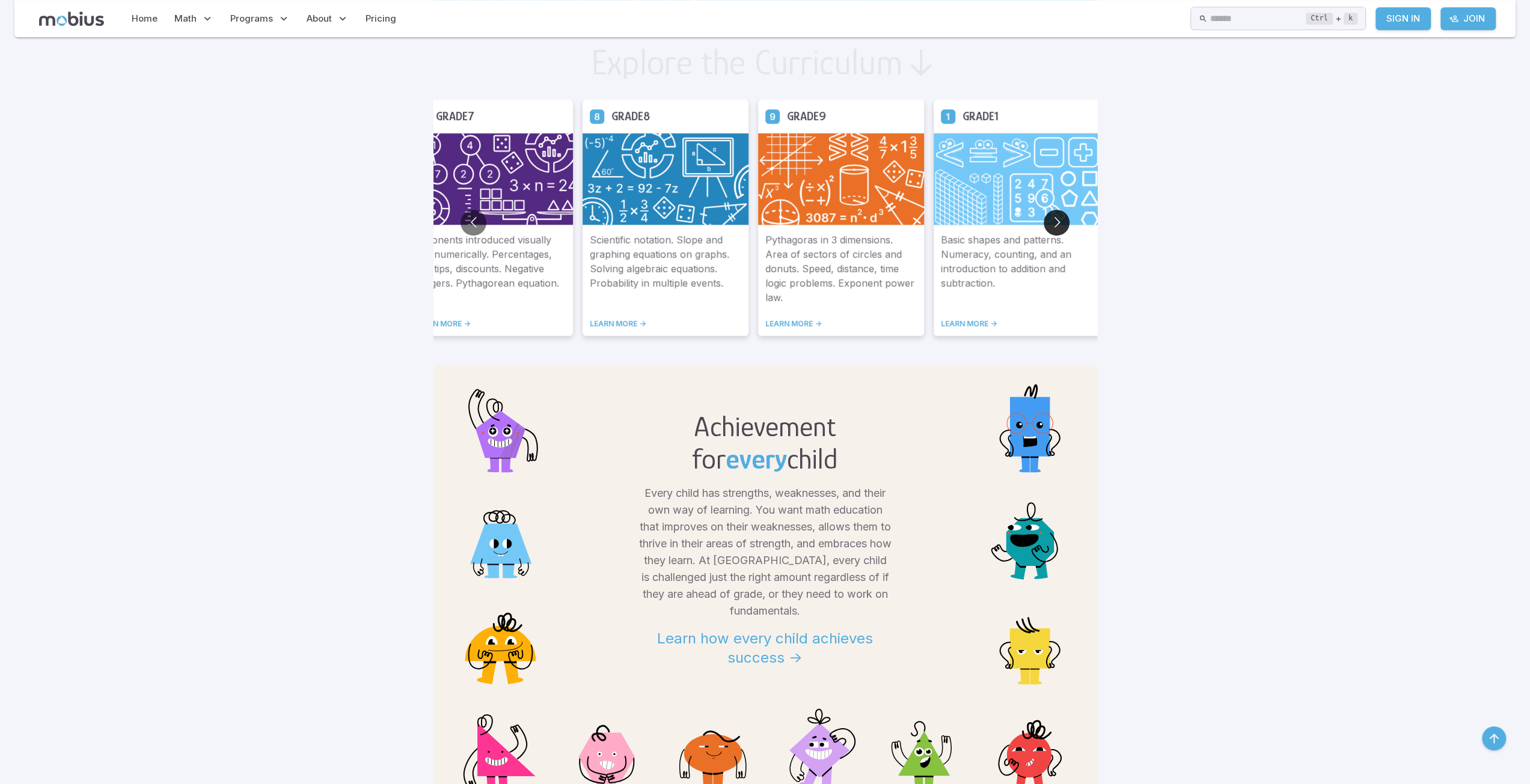
click at [1057, 219] on button "Go to next slide" at bounding box center [1056, 222] width 26 height 26
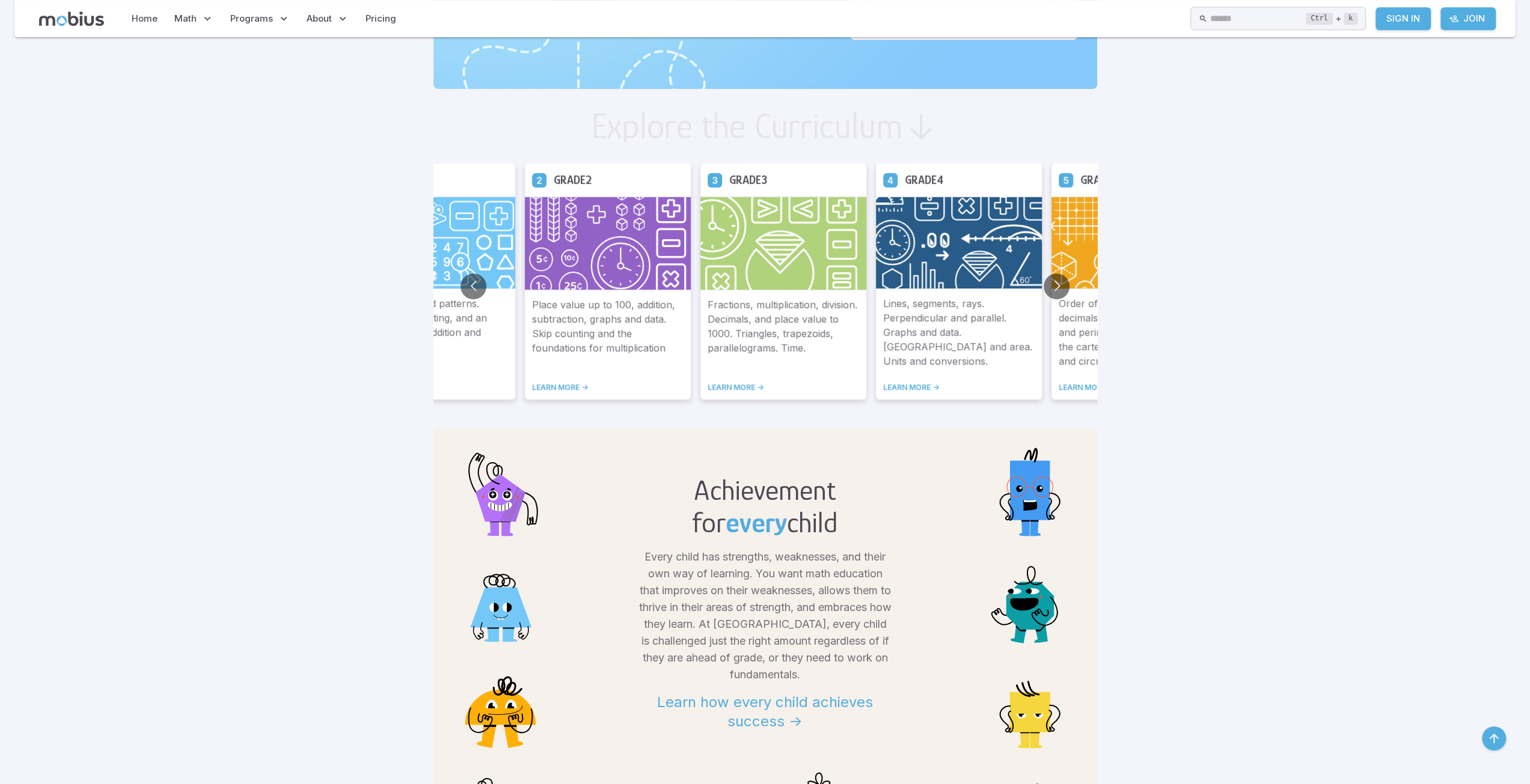
scroll to position [181, 0]
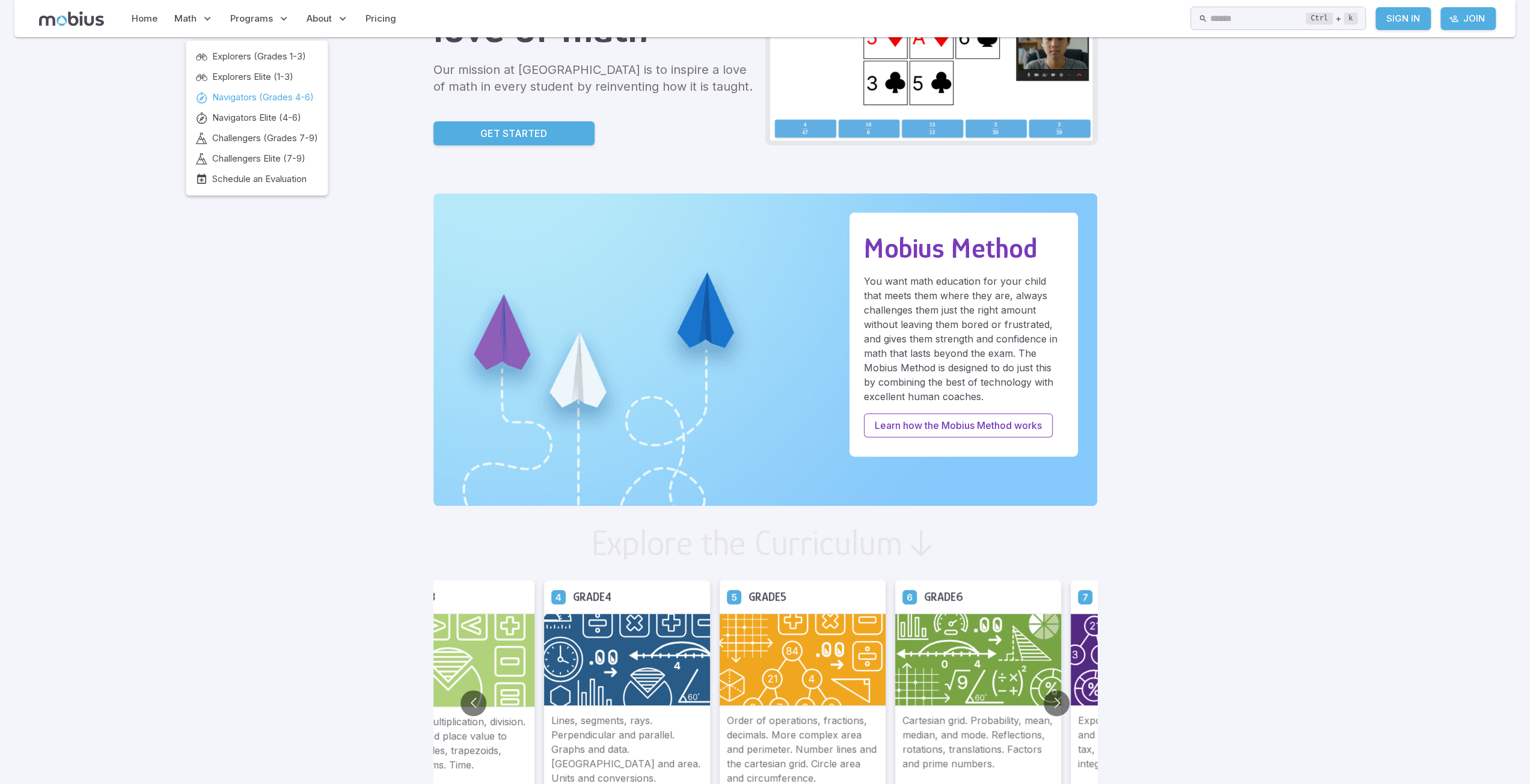
click at [263, 96] on span "Navigators (Grades 4-6)" at bounding box center [263, 97] width 102 height 13
